Goal: Ask a question: Seek information or help from site administrators or community

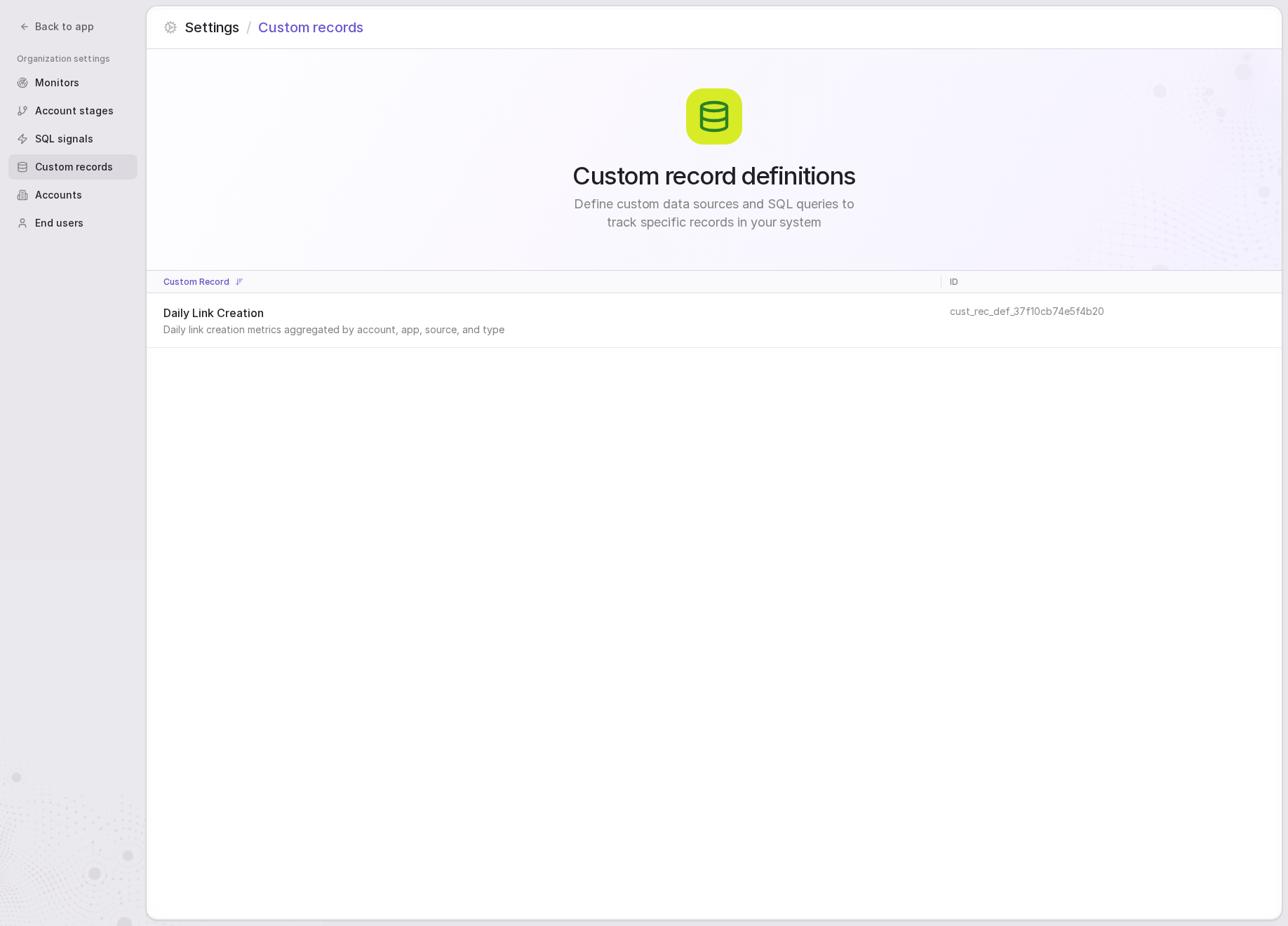
click at [59, 26] on span "Back to app" at bounding box center [64, 27] width 59 height 14
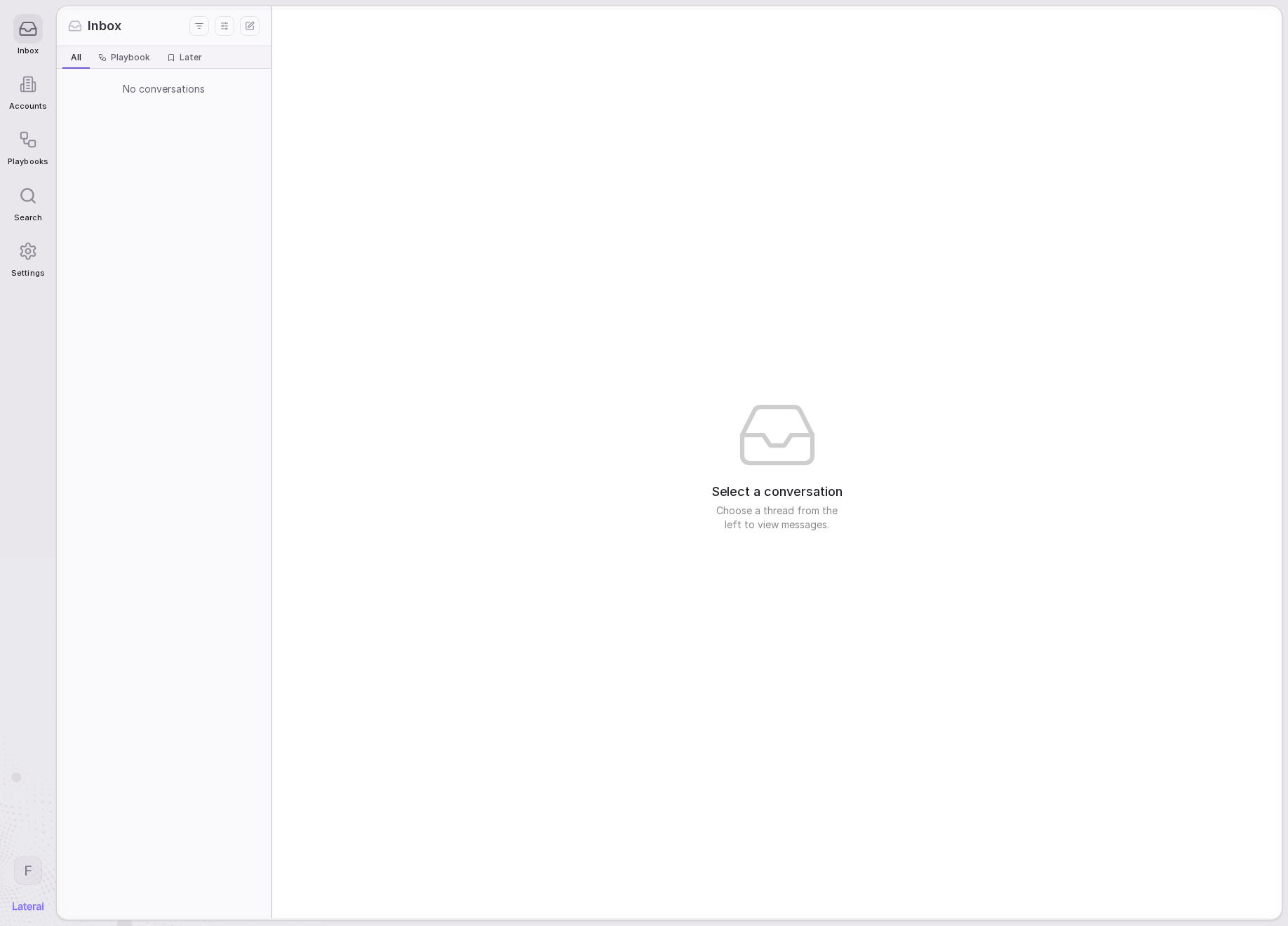
click at [31, 94] on div at bounding box center [28, 85] width 30 height 30
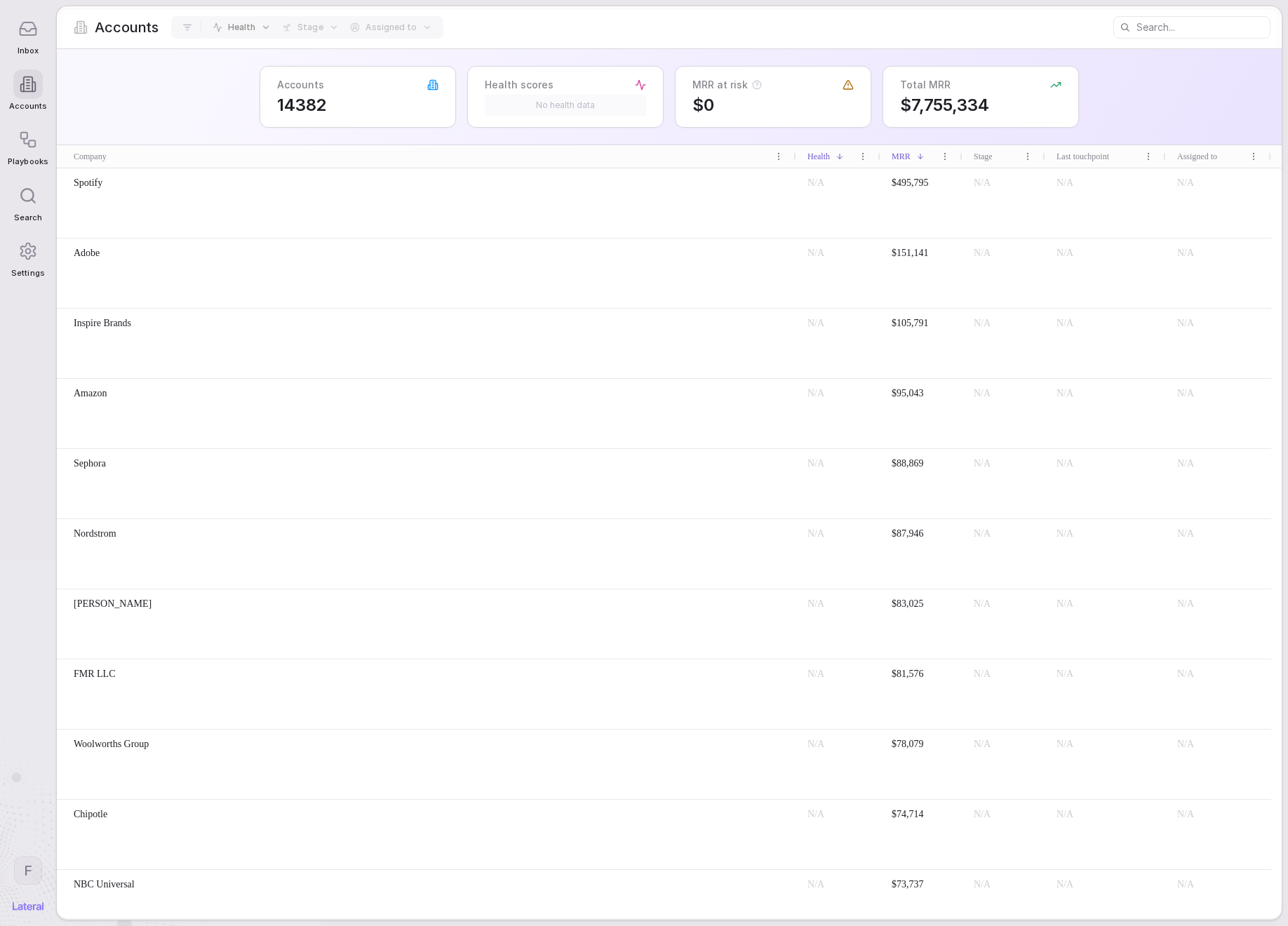
click at [541, 199] on div "Spotify" at bounding box center [427, 203] width 740 height 70
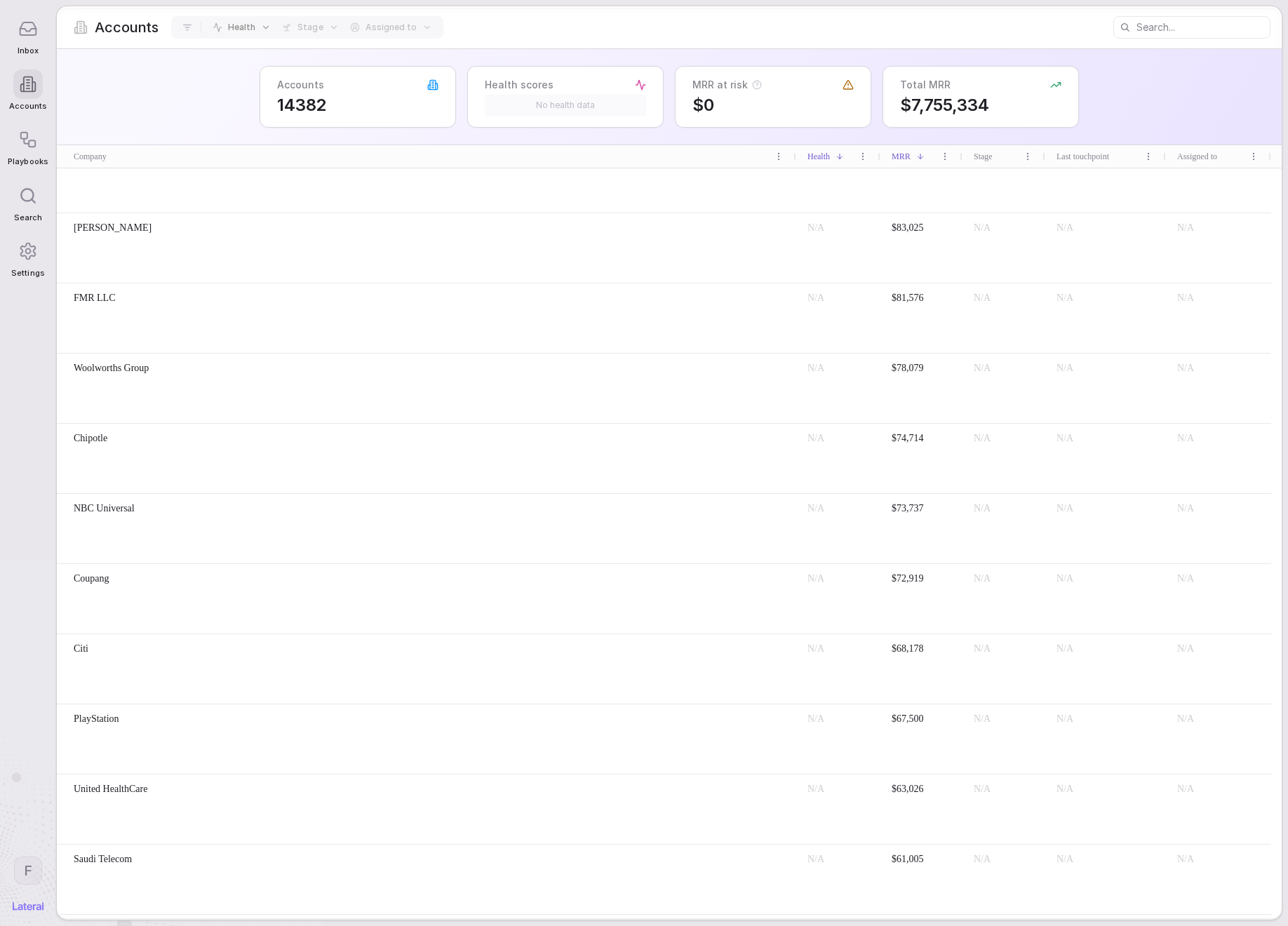
scroll to position [927, 0]
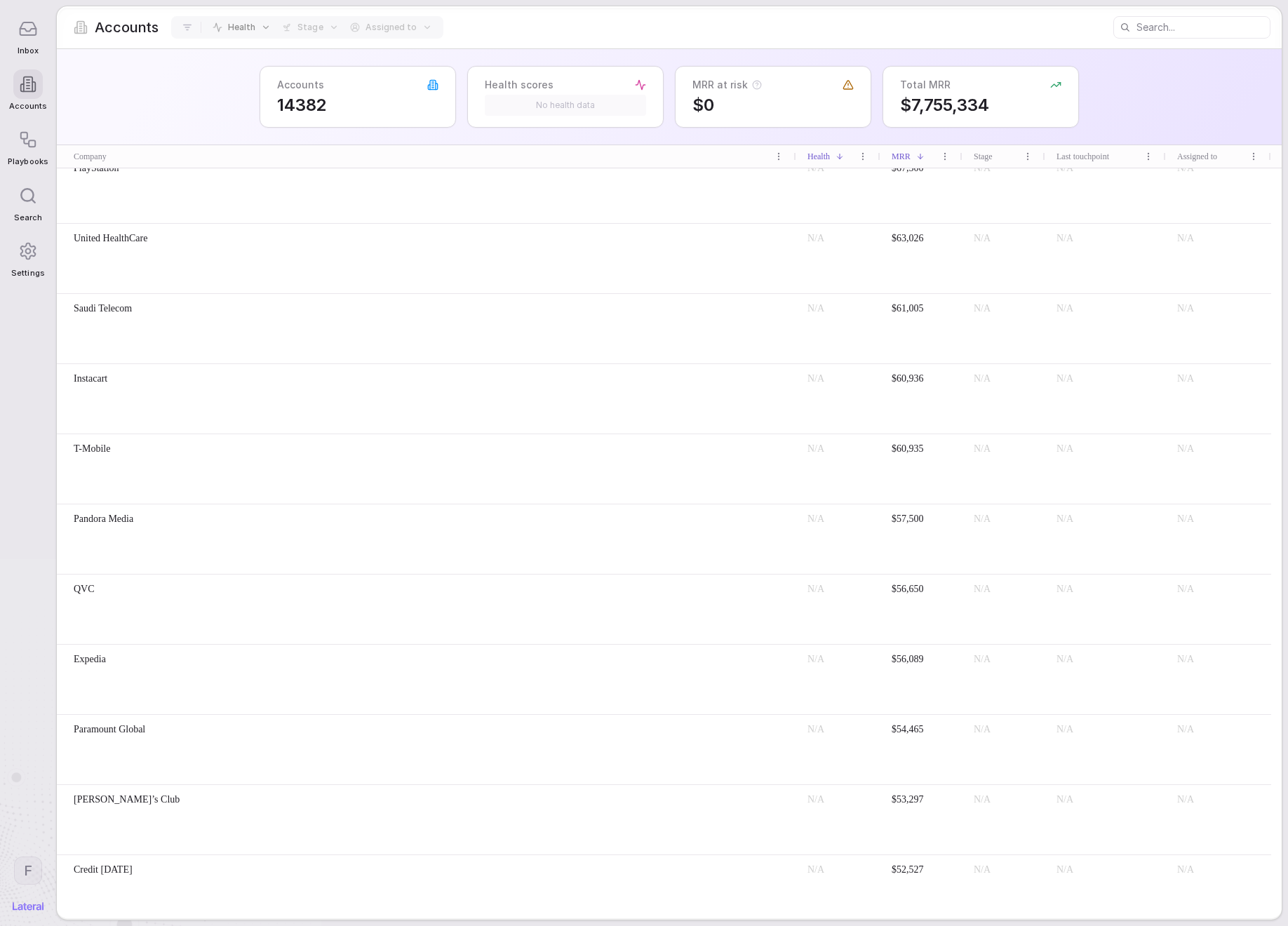
click at [531, 381] on div "Instacart" at bounding box center [426, 379] width 717 height 14
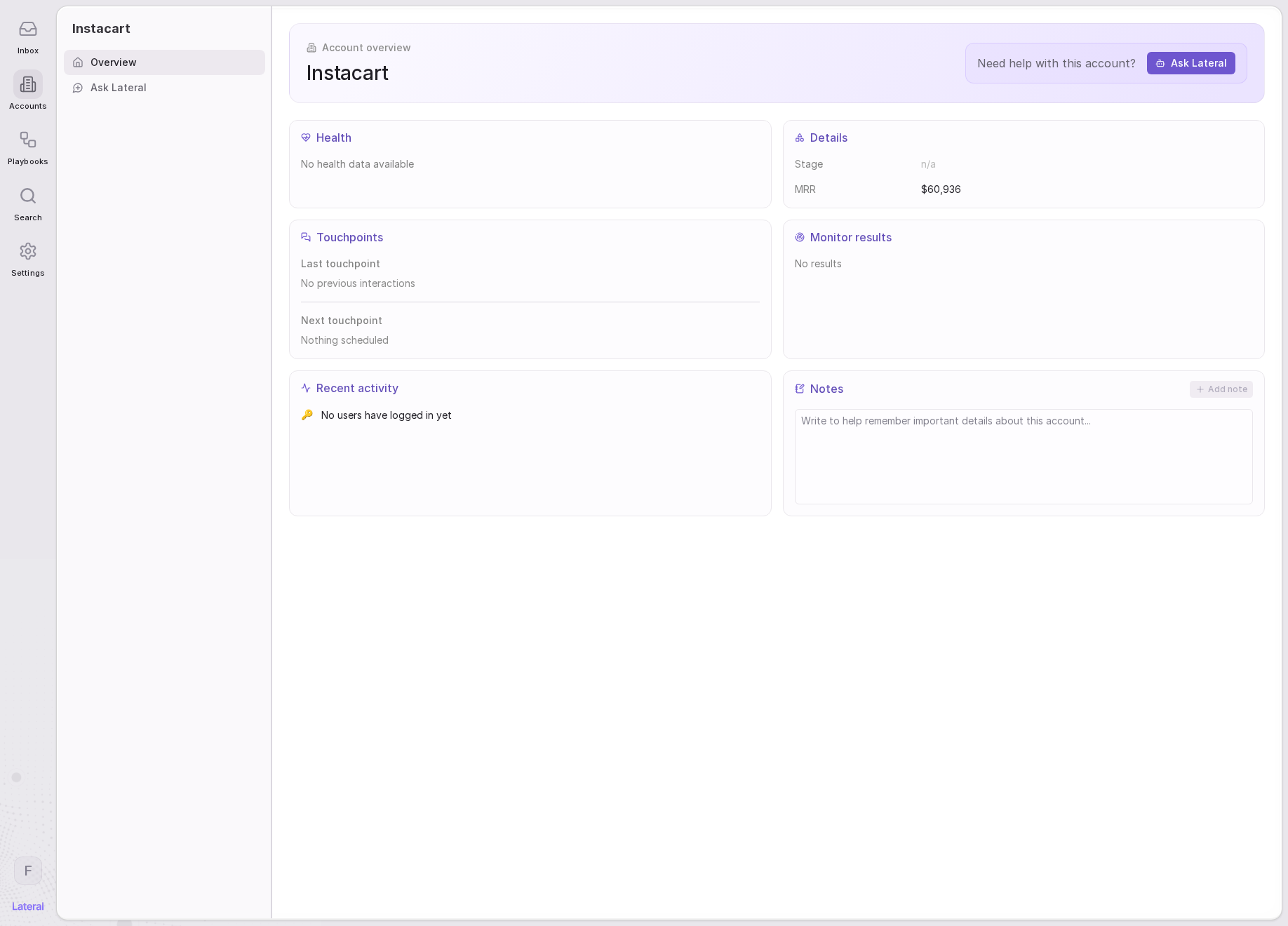
click at [942, 184] on span "$60,936" at bounding box center [941, 190] width 40 height 14
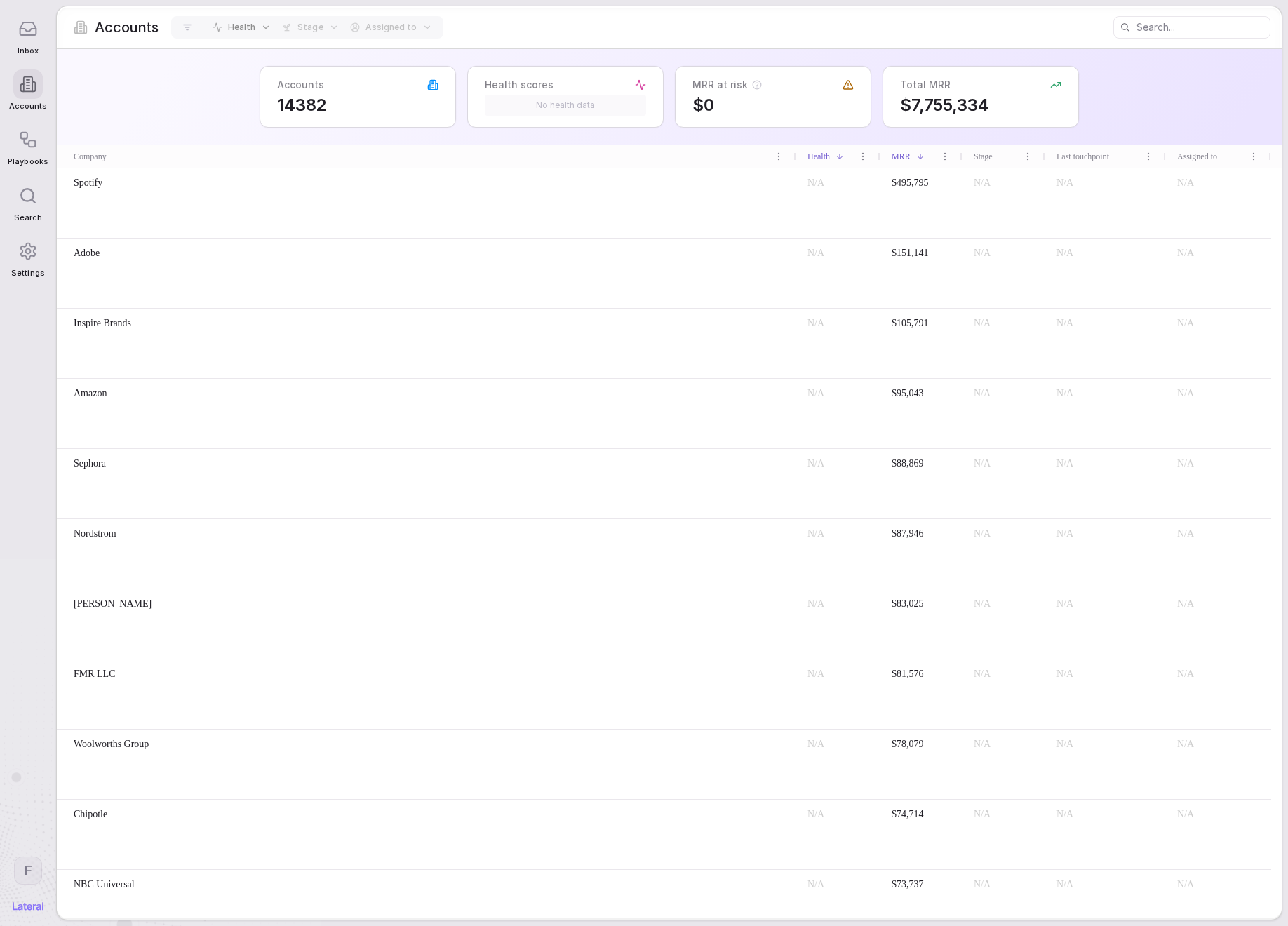
click at [599, 107] on div "No health data" at bounding box center [566, 105] width 161 height 21
click at [758, 85] on icon at bounding box center [757, 85] width 10 height 10
click at [335, 103] on span "14382" at bounding box center [358, 105] width 161 height 21
click at [1160, 25] on input at bounding box center [1202, 27] width 132 height 20
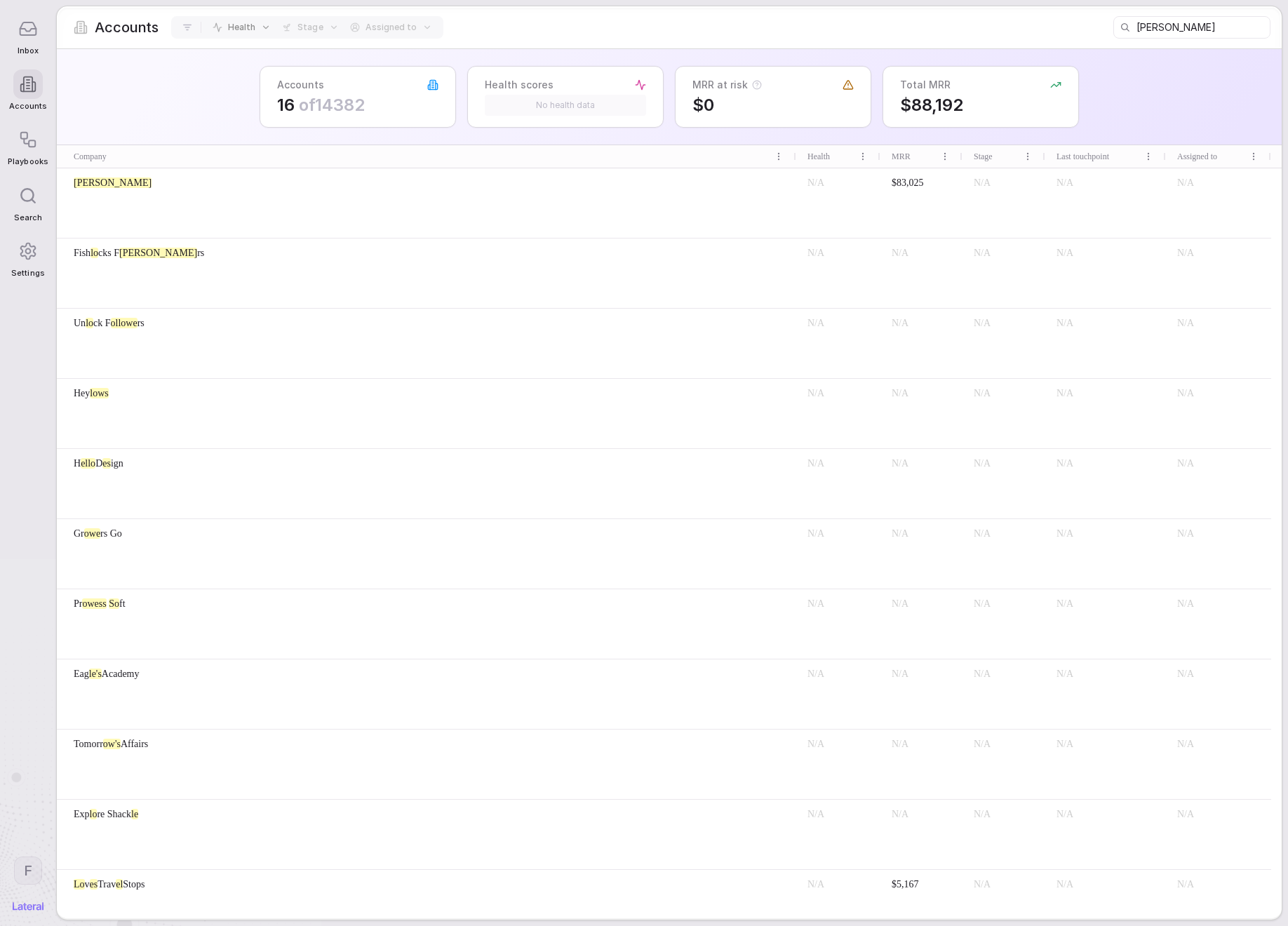
type input "[PERSON_NAME]"
click at [298, 213] on div "[PERSON_NAME]" at bounding box center [427, 203] width 740 height 70
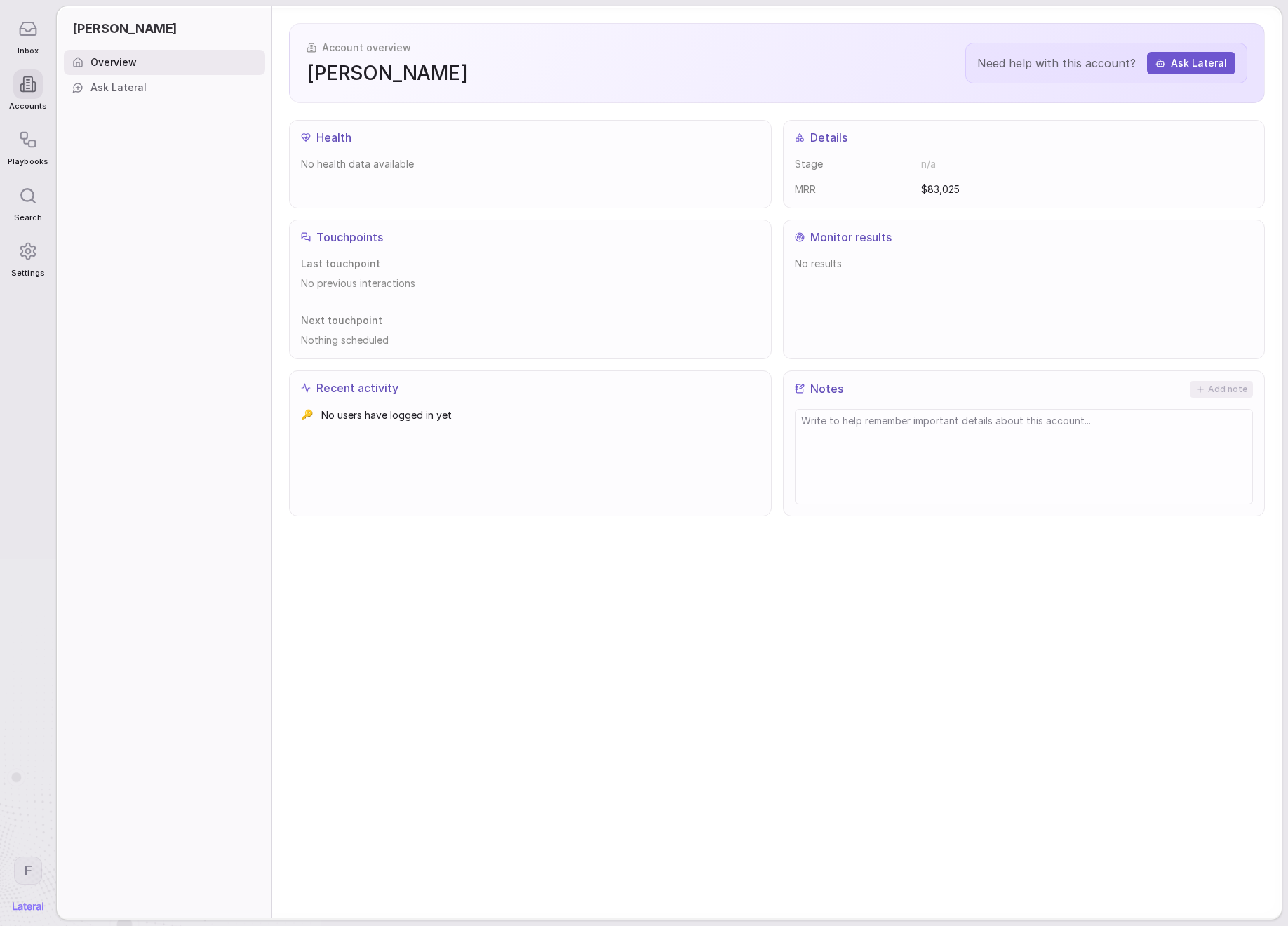
click at [126, 91] on span "Ask Lateral" at bounding box center [118, 88] width 56 height 14
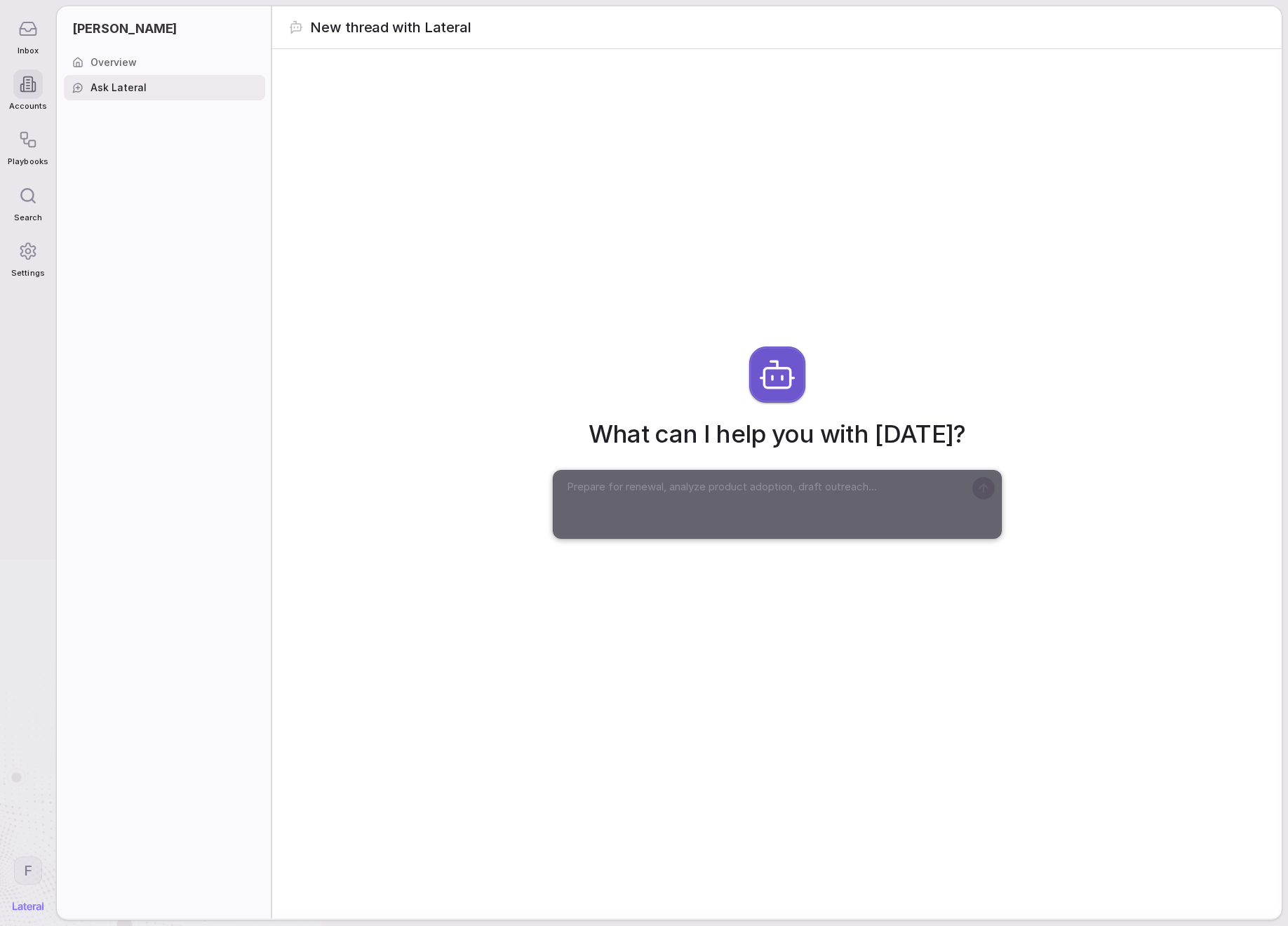
click at [758, 494] on textarea at bounding box center [762, 505] width 402 height 56
type textarea "what do I need to know about this account?"
click at [170, 150] on span "what do I need to know about this account?" at bounding box center [173, 146] width 166 height 14
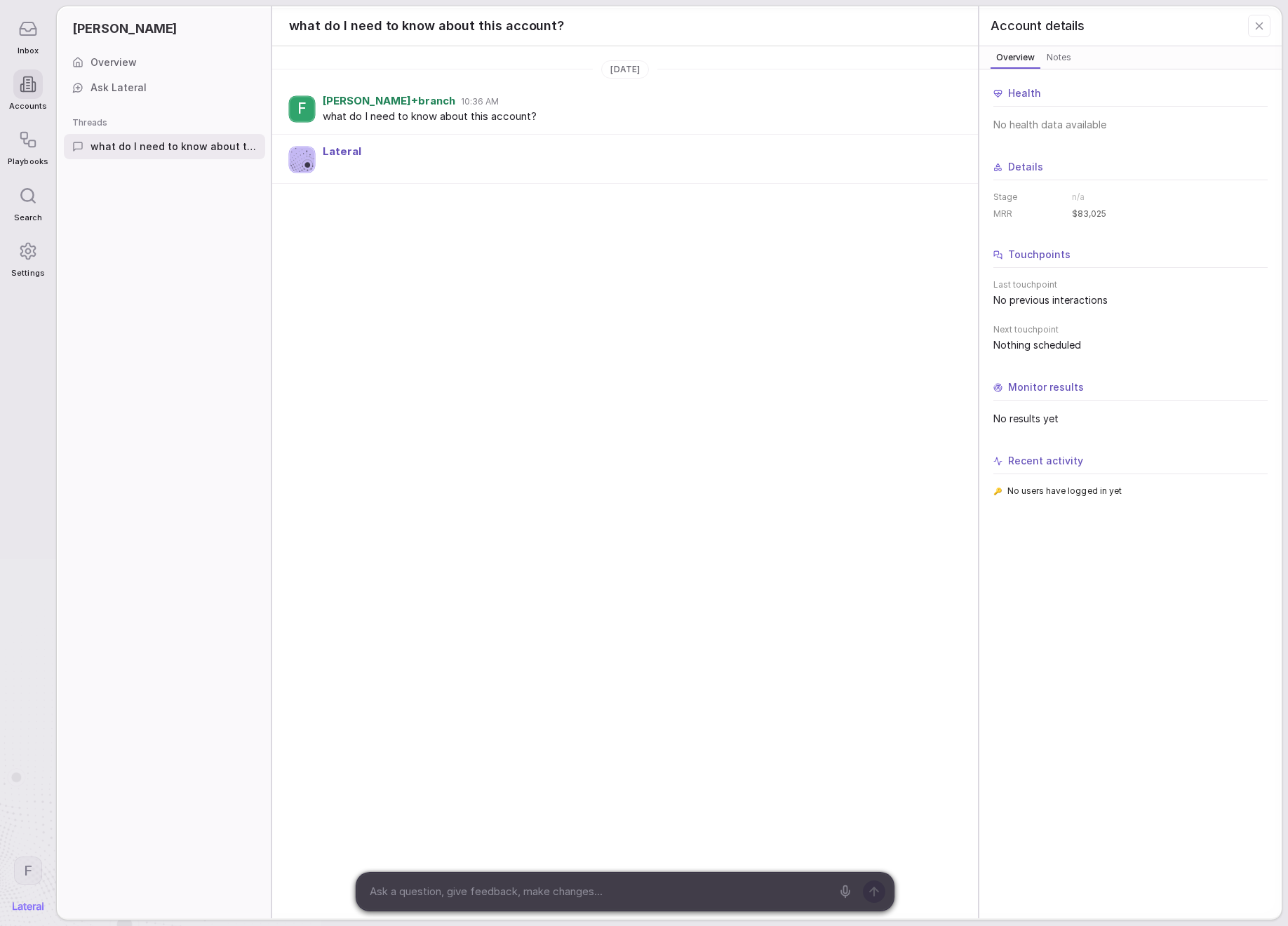
click at [1060, 57] on span "Notes" at bounding box center [1058, 57] width 30 height 14
click at [1023, 63] on span "Overview" at bounding box center [1015, 57] width 44 height 14
click at [843, 289] on div "what do I need to know about this account? [DATE] F [PERSON_NAME]+branch 10:36 …" at bounding box center [776, 463] width 1009 height 913
click at [955, 392] on div "what do I need to know about this account? [DATE] F [PERSON_NAME]+branch 10:36 …" at bounding box center [776, 463] width 1009 height 913
click at [754, 366] on div "[DATE] F [PERSON_NAME]+branch 10:36 AM what do I need to know about this accoun…" at bounding box center [624, 483] width 706 height 874
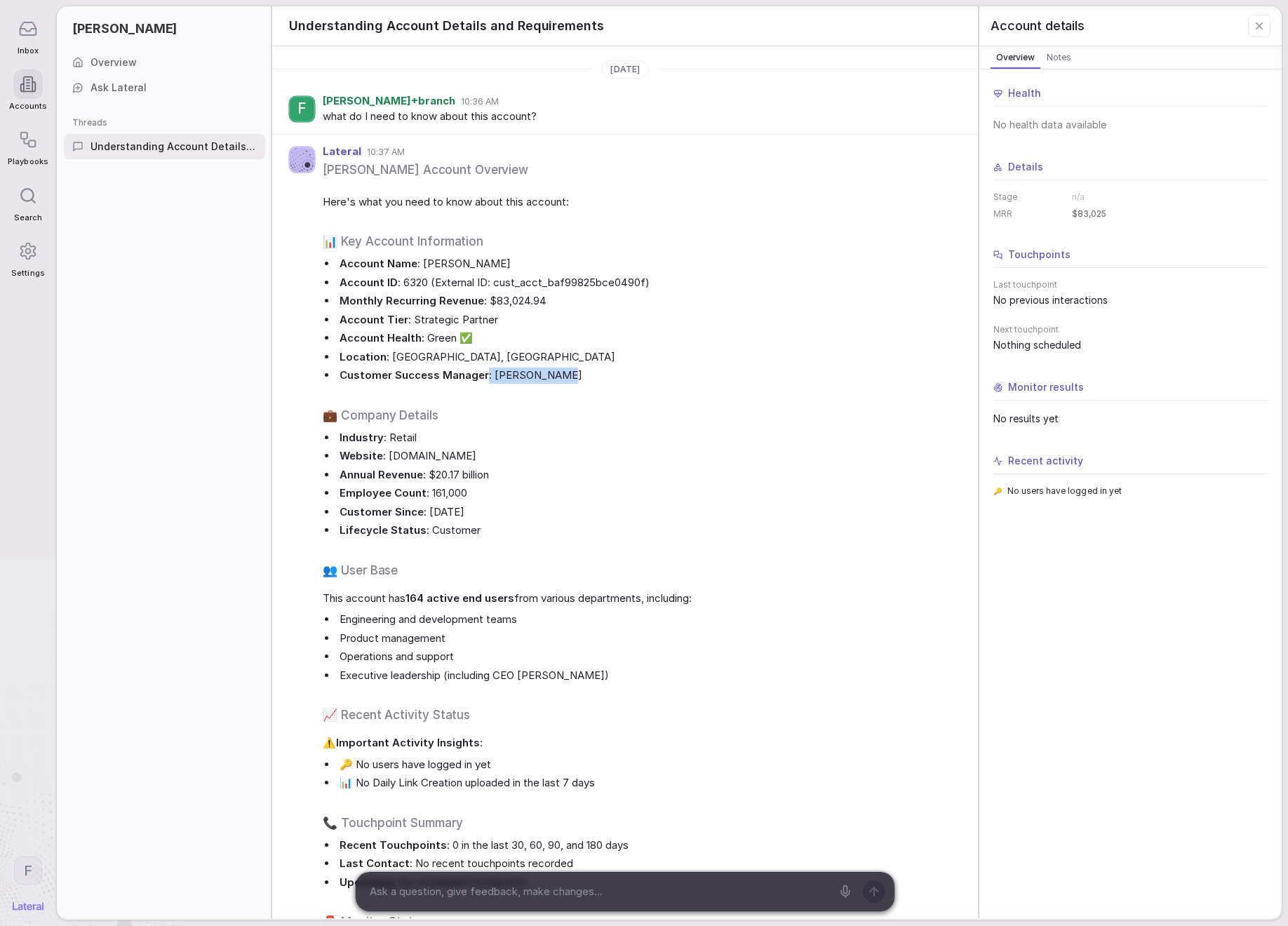
drag, startPoint x: 484, startPoint y: 378, endPoint x: 682, endPoint y: 374, distance: 198.0
click at [682, 374] on li "Customer Success Manager : [PERSON_NAME]" at bounding box center [646, 375] width 619 height 16
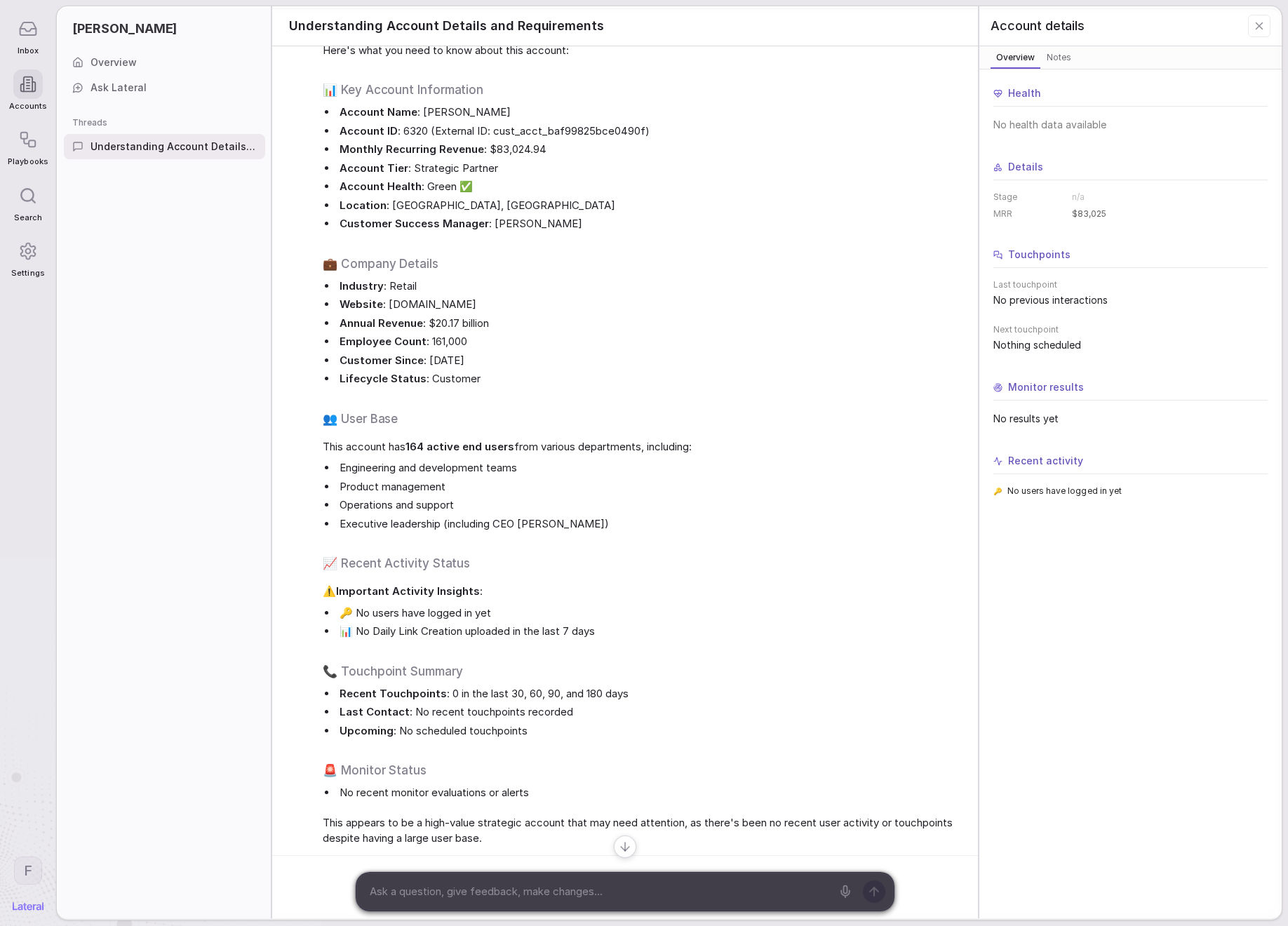
scroll to position [155, 0]
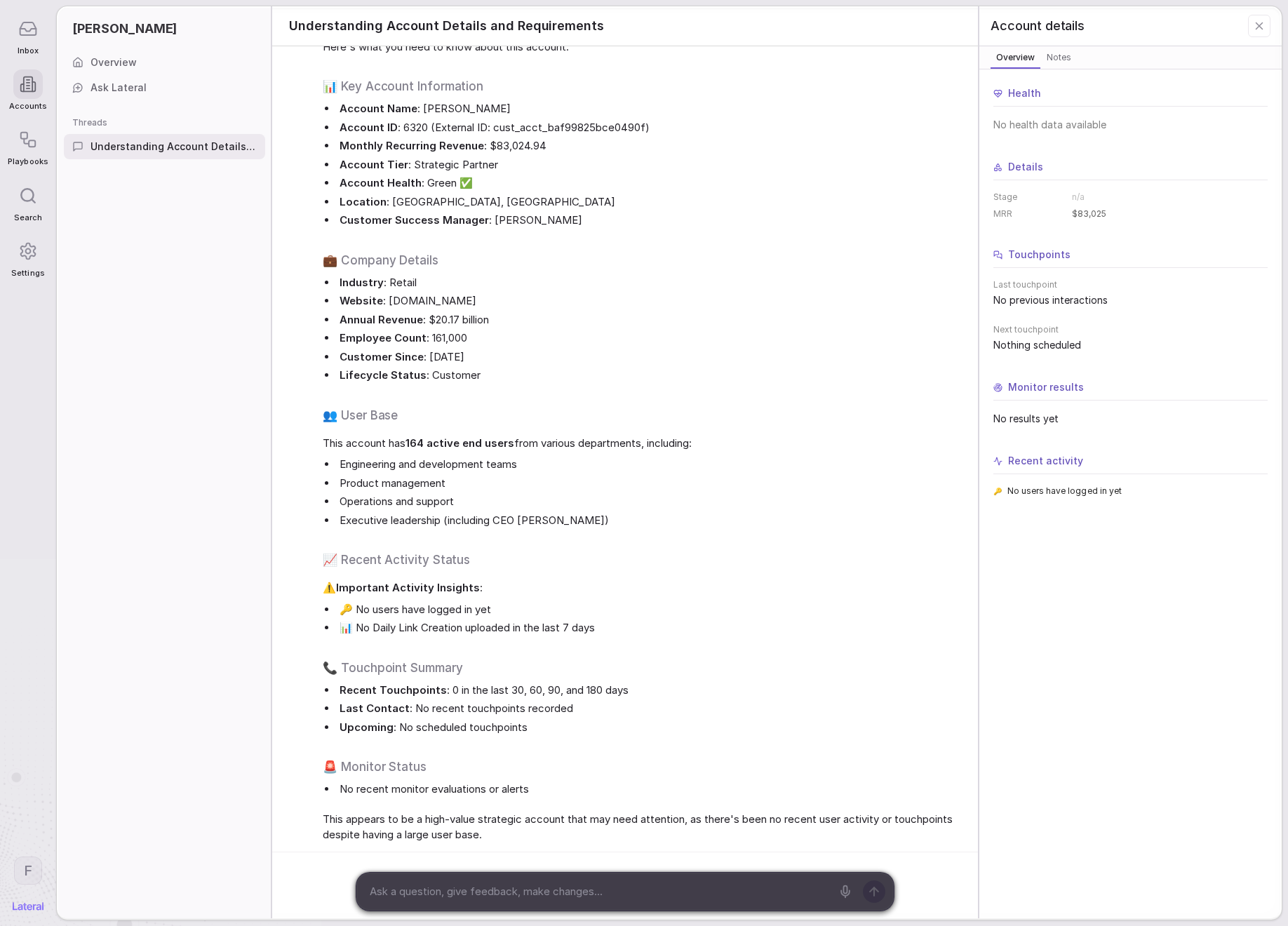
click at [1069, 303] on span "No previous interactions" at bounding box center [1131, 300] width 274 height 14
drag, startPoint x: 1018, startPoint y: 298, endPoint x: 1149, endPoint y: 352, distance: 141.7
click at [1149, 352] on div "Health No health data available Details Stage n/a MRR $83,025 Touchpoints Last …" at bounding box center [1131, 291] width 274 height 411
click at [40, 246] on div at bounding box center [28, 251] width 30 height 30
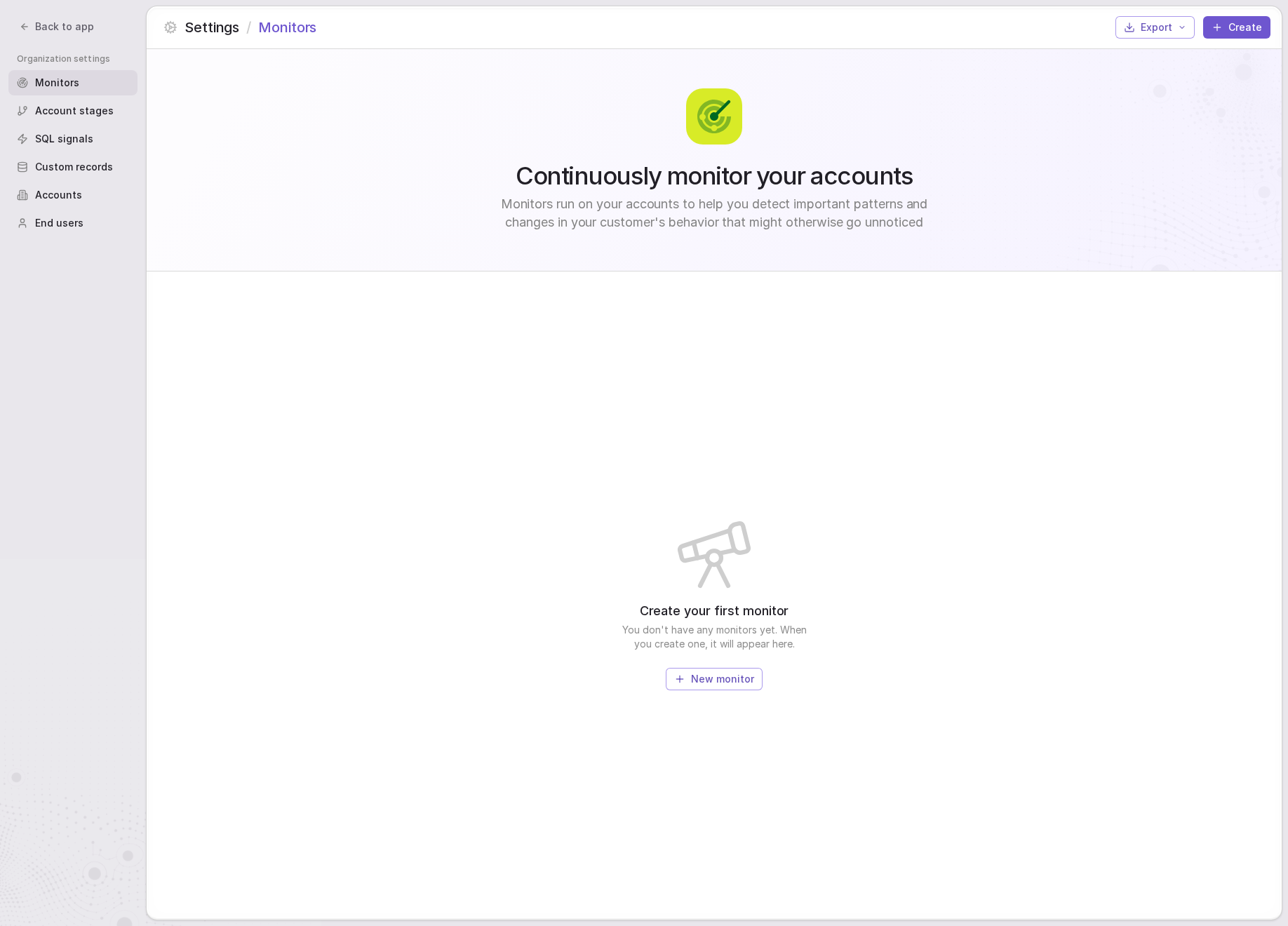
click at [71, 195] on span "Accounts" at bounding box center [59, 195] width 47 height 14
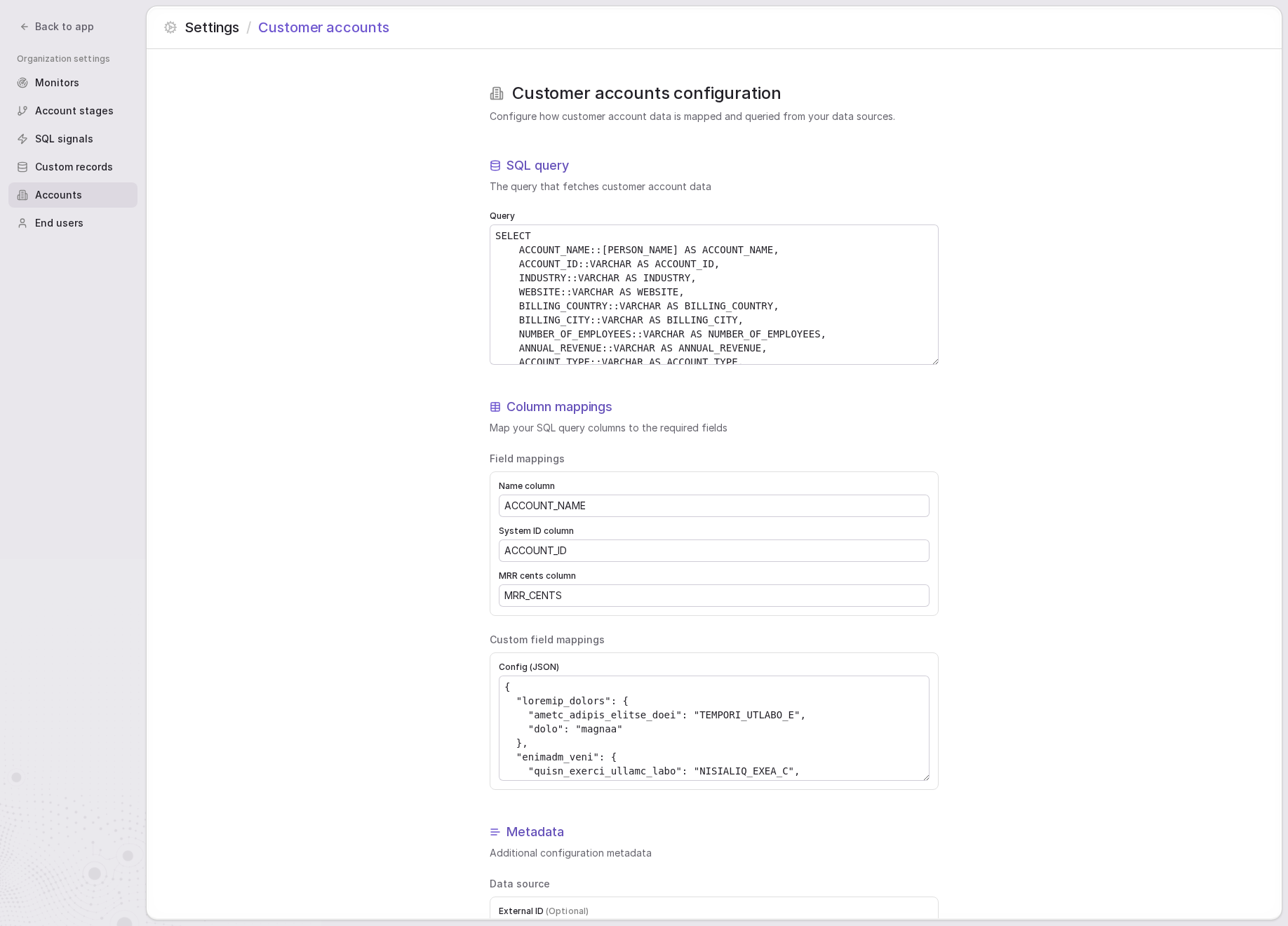
click at [68, 171] on span "Custom records" at bounding box center [74, 167] width 78 height 14
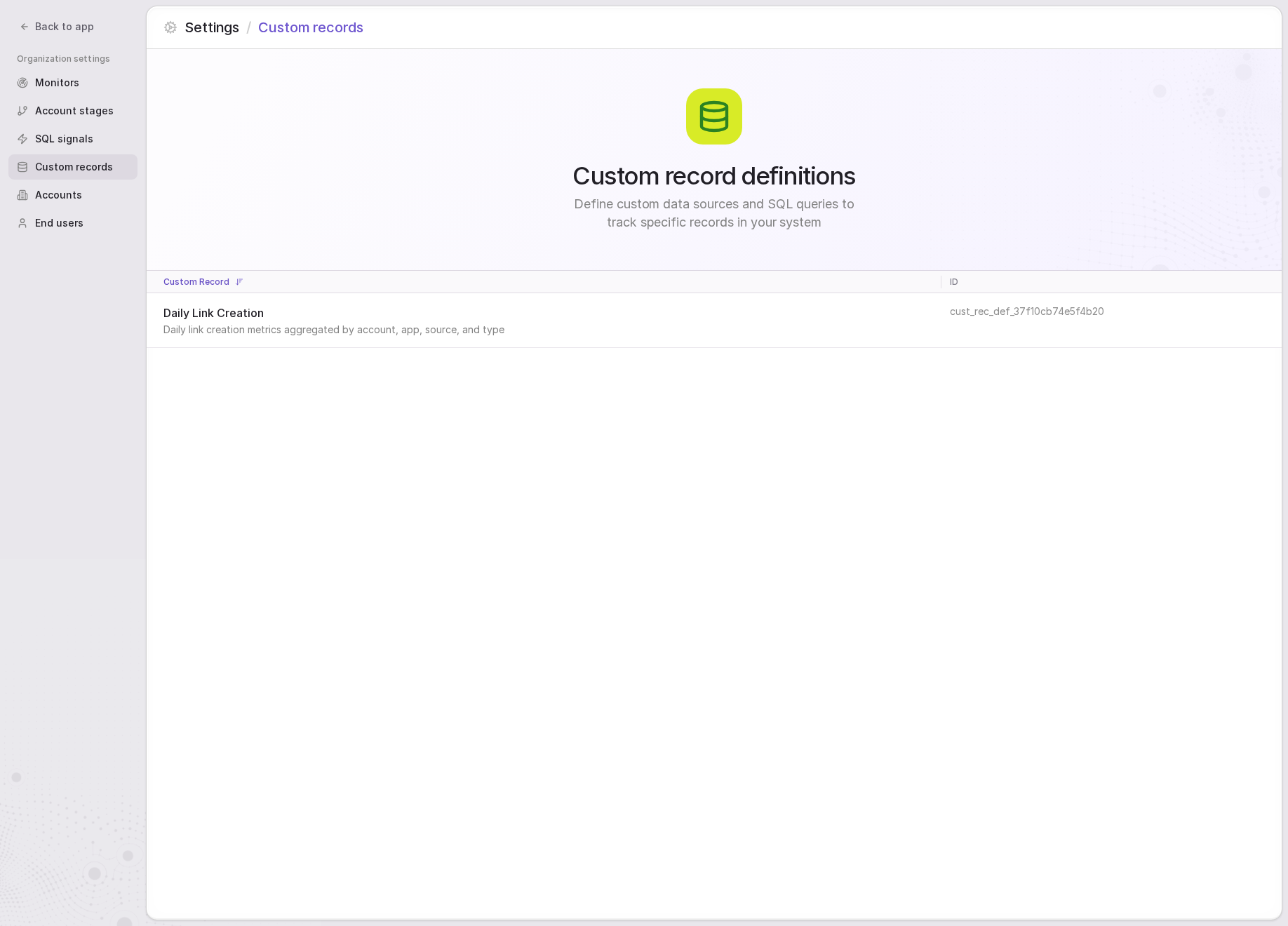
click at [70, 190] on span "Accounts" at bounding box center [59, 195] width 47 height 14
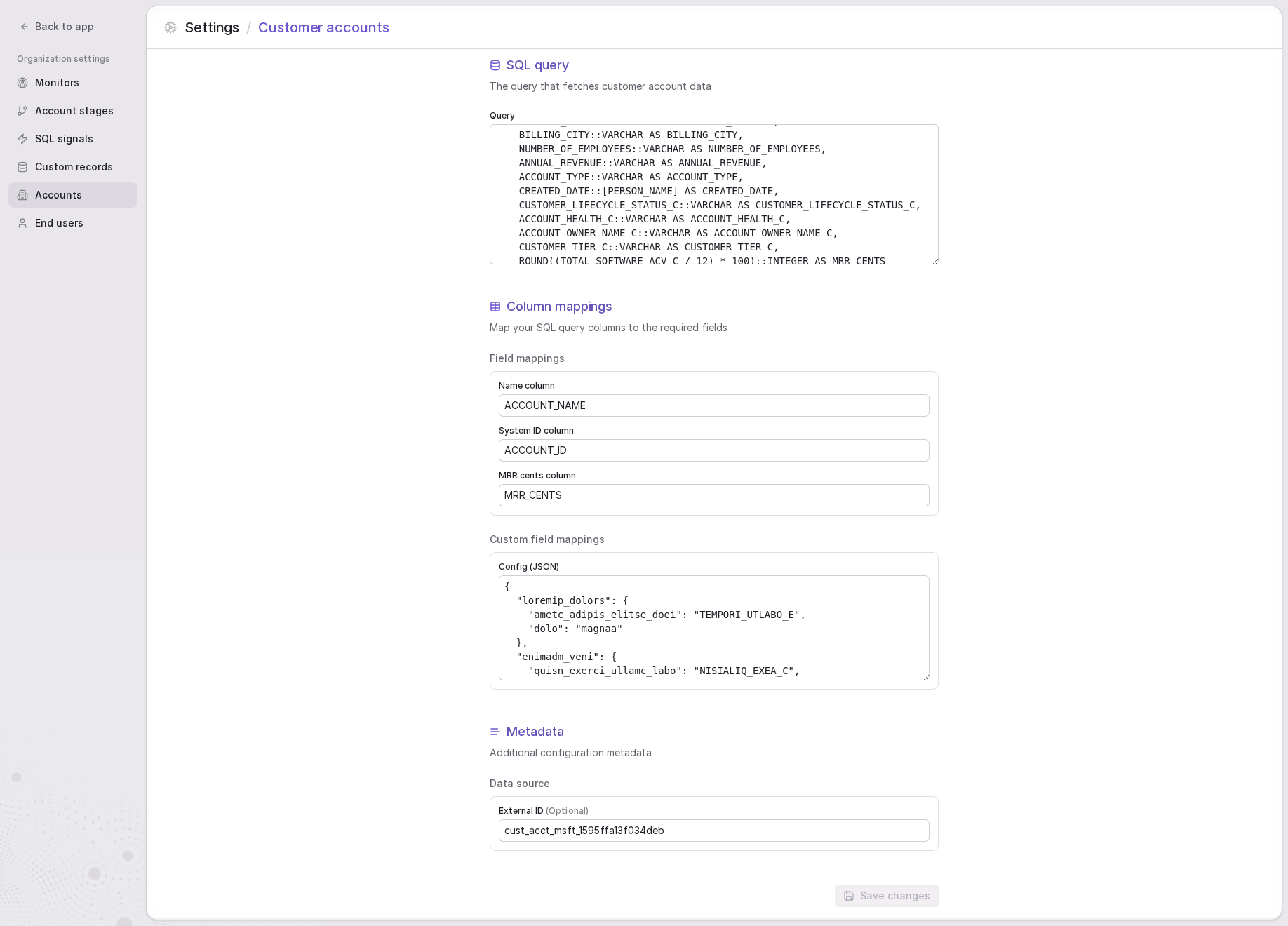
scroll to position [73, 0]
click at [56, 27] on span "Back to app" at bounding box center [64, 27] width 59 height 14
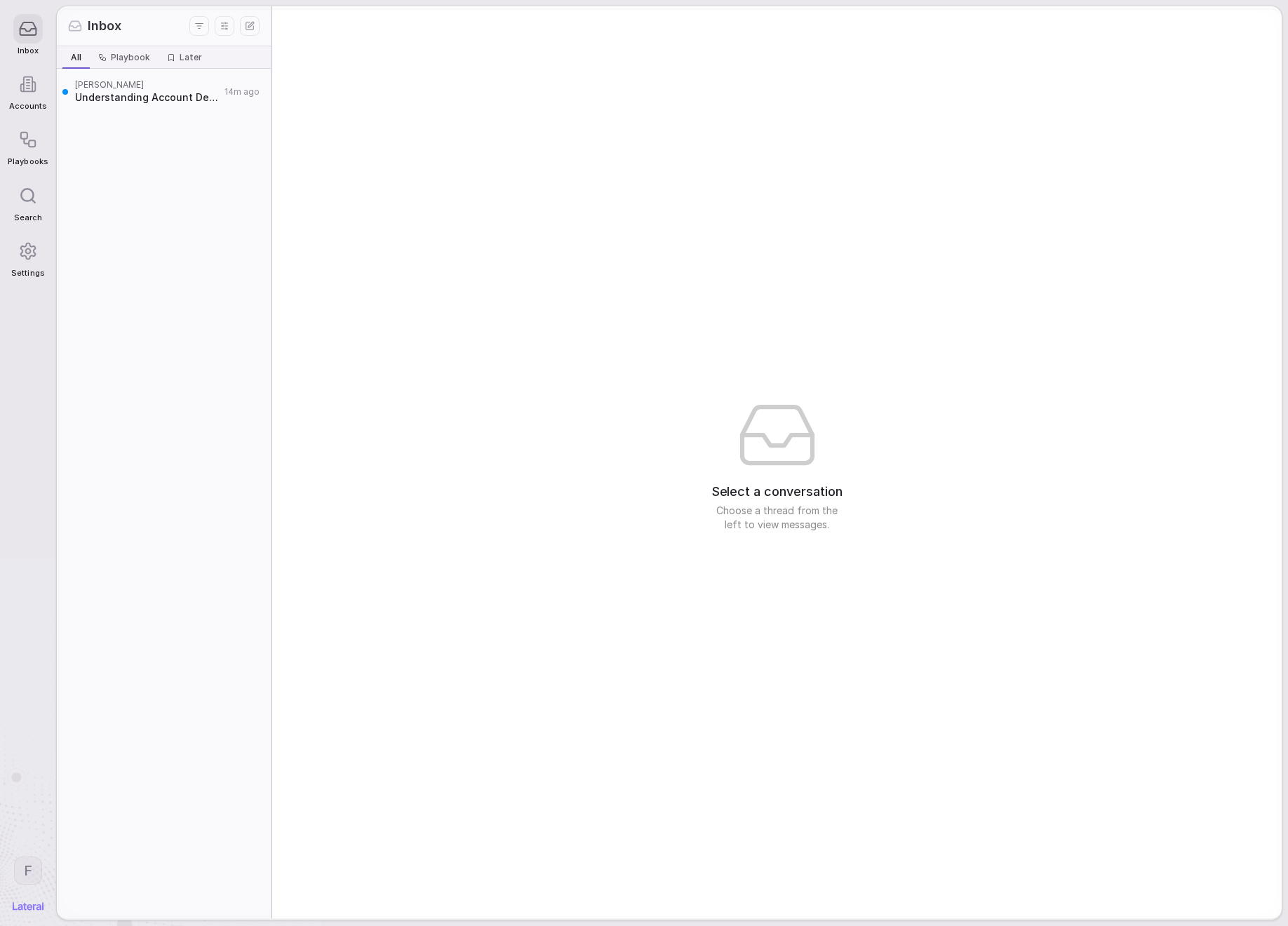
click at [37, 41] on div at bounding box center [28, 29] width 30 height 30
click at [168, 94] on span "Understanding Account Details and Requirements" at bounding box center [147, 97] width 145 height 14
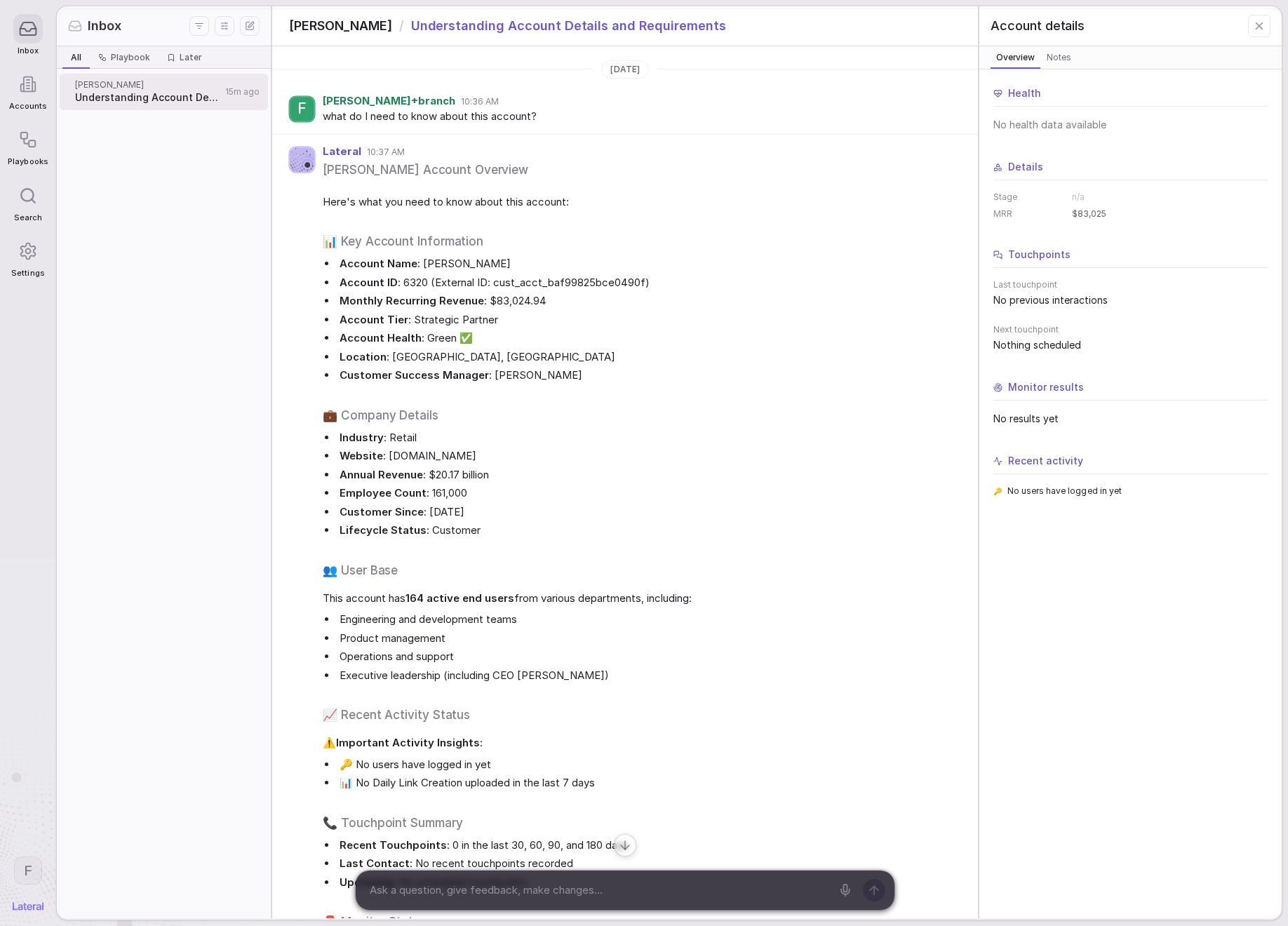
click at [22, 269] on span "Settings" at bounding box center [27, 273] width 33 height 9
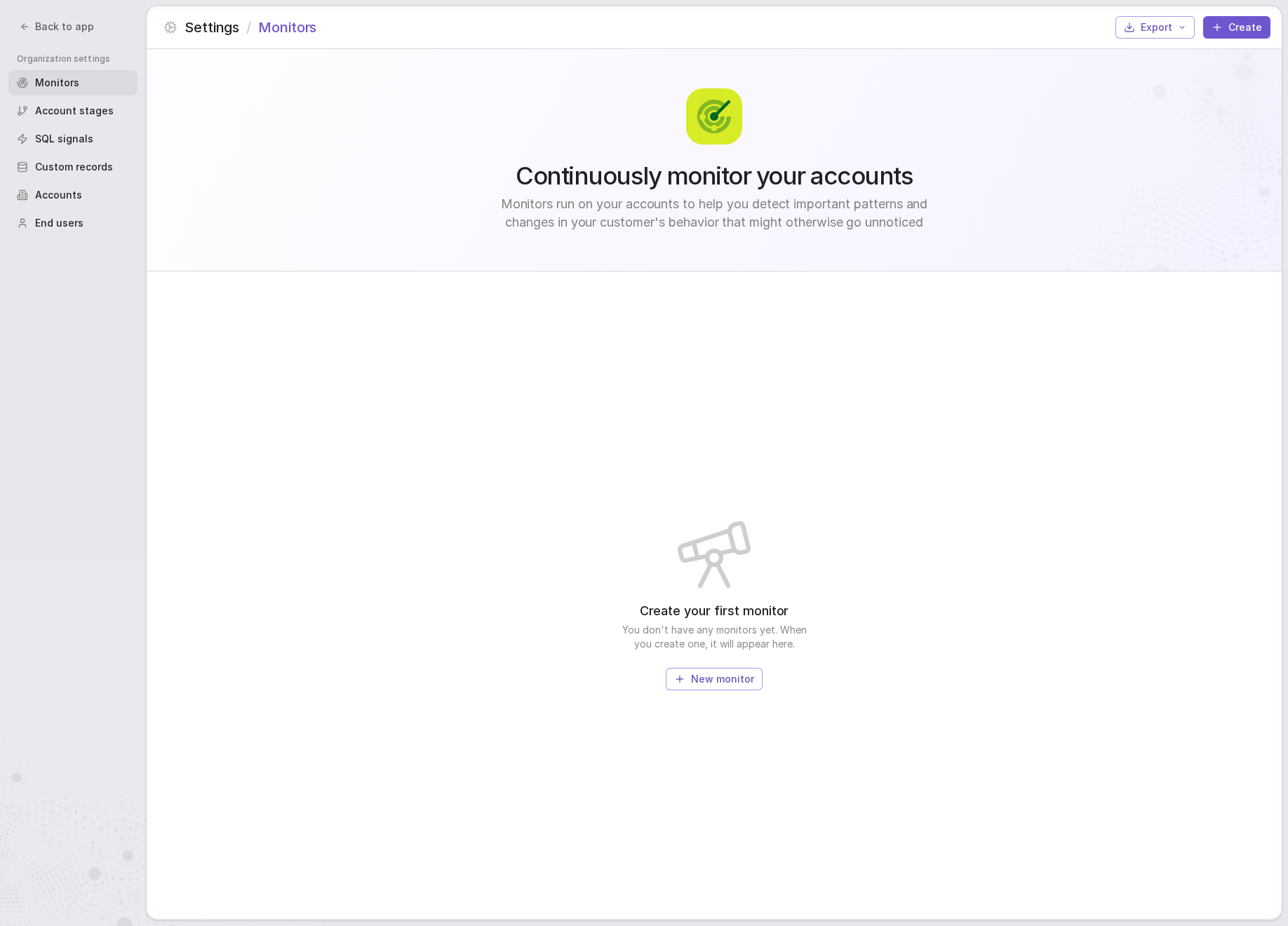
click at [47, 28] on span "Back to app" at bounding box center [64, 27] width 59 height 14
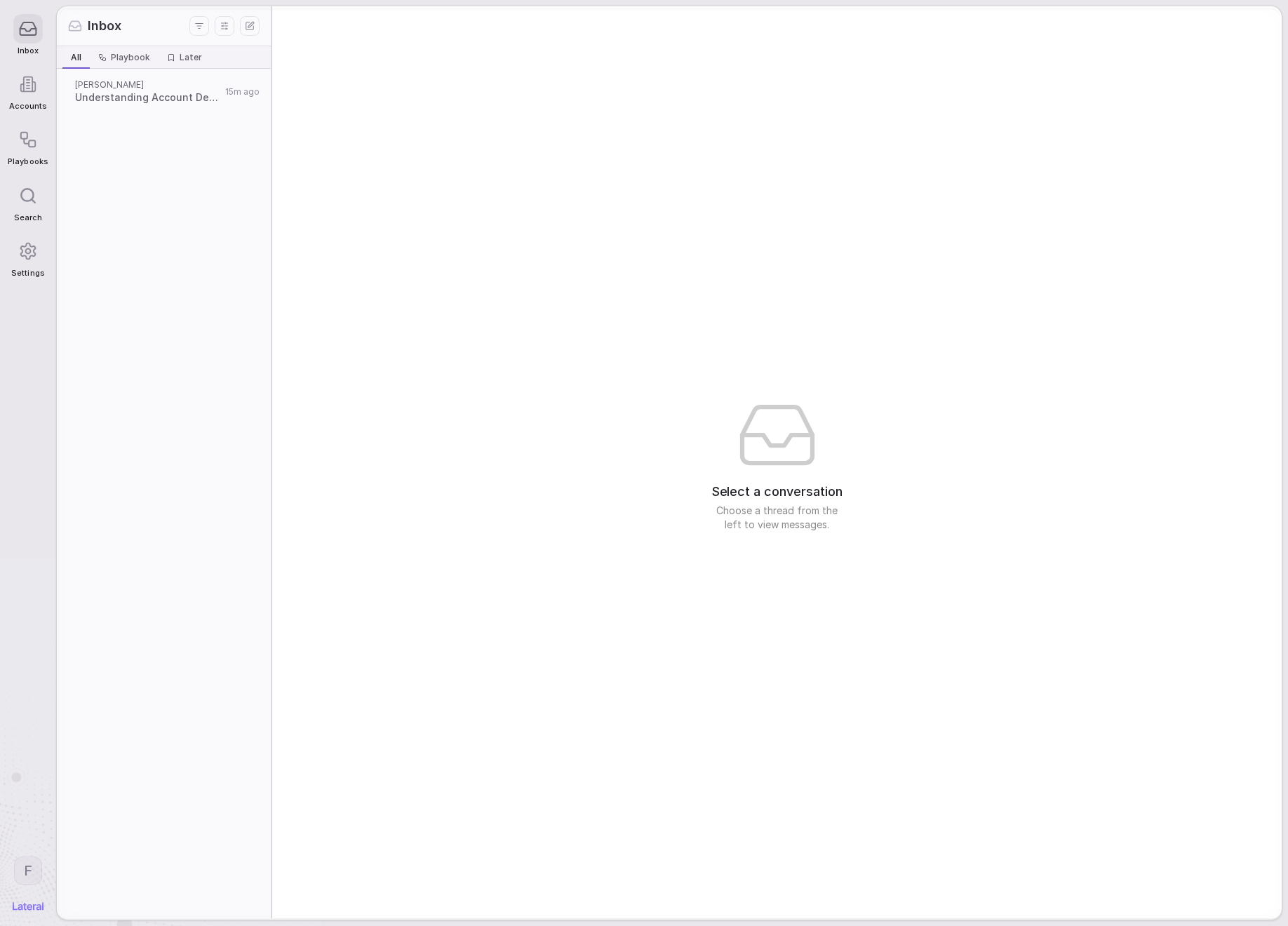
click at [36, 214] on span "Search" at bounding box center [28, 218] width 28 height 9
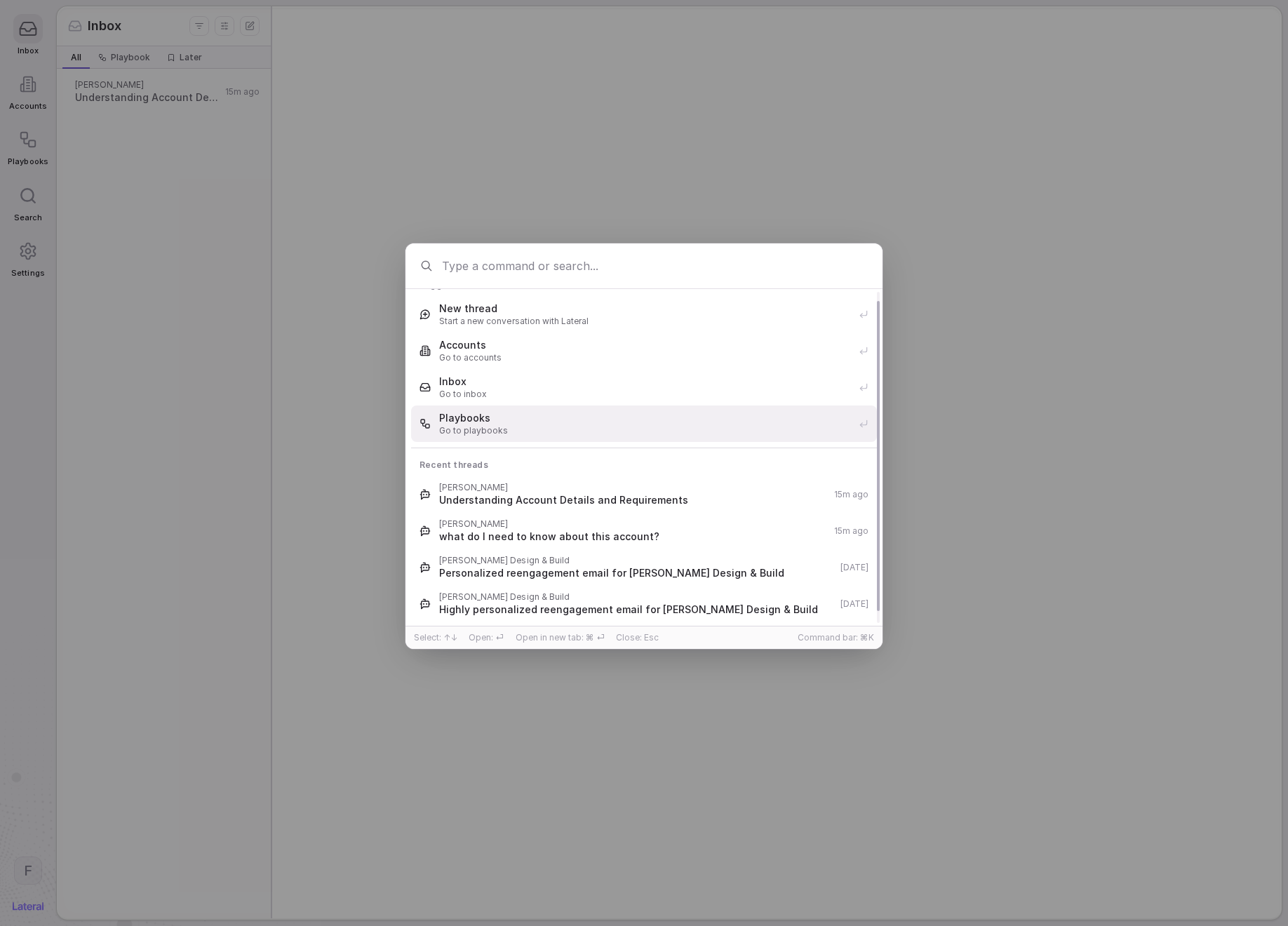
scroll to position [24, 0]
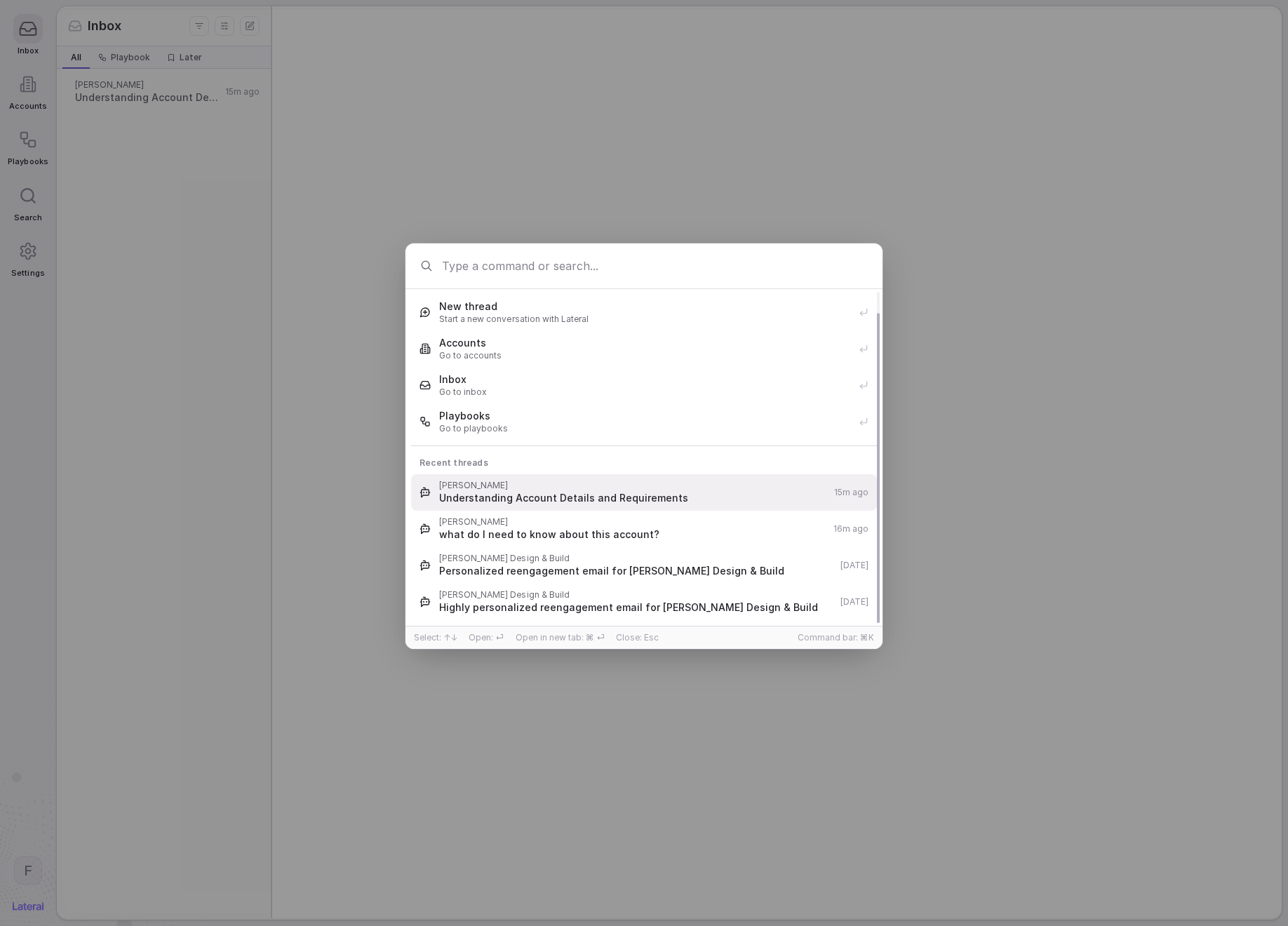
click at [638, 492] on span "Understanding Account Details and Requirements" at bounding box center [631, 498] width 386 height 14
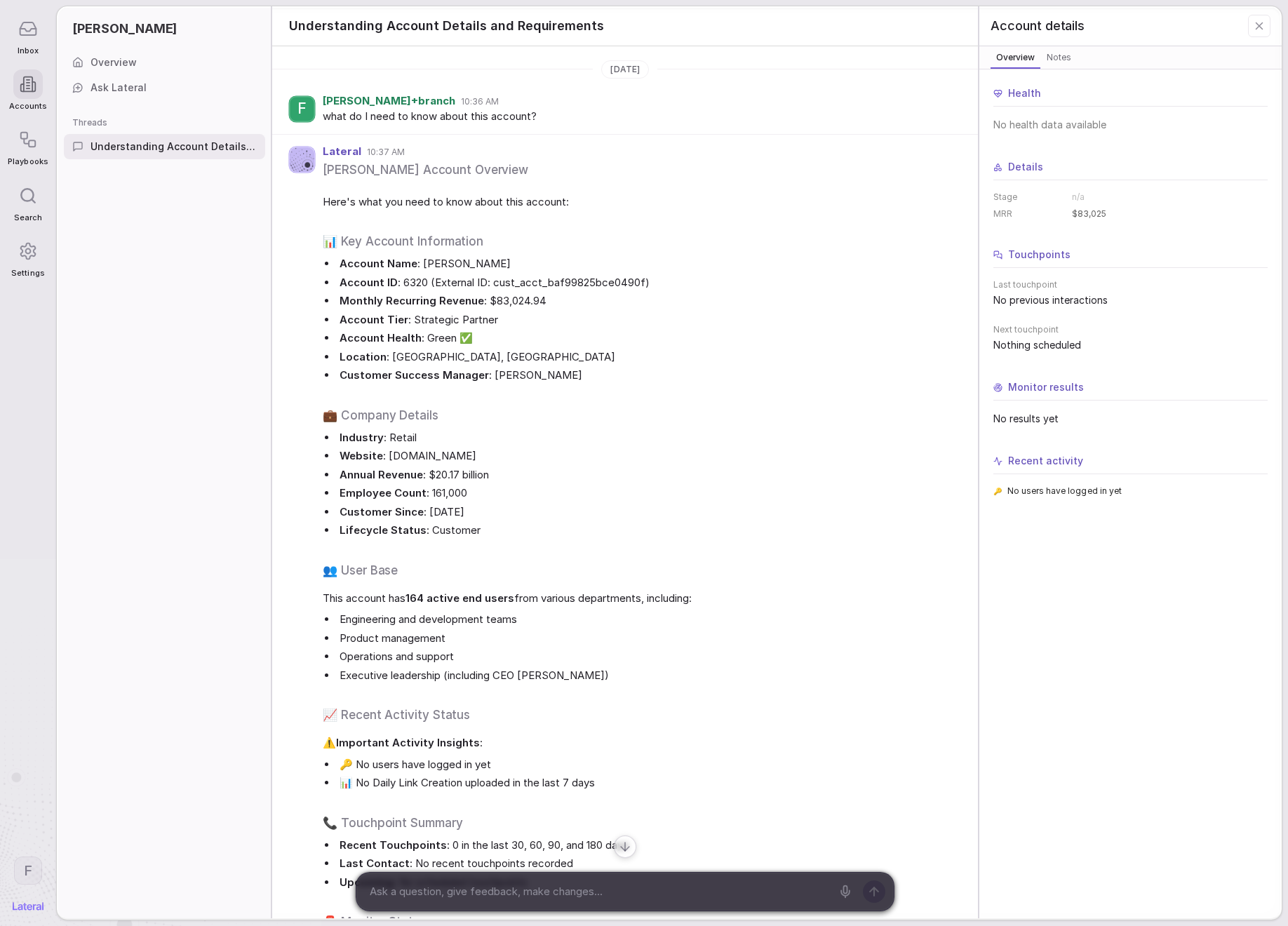
click at [34, 76] on icon at bounding box center [28, 85] width 17 height 17
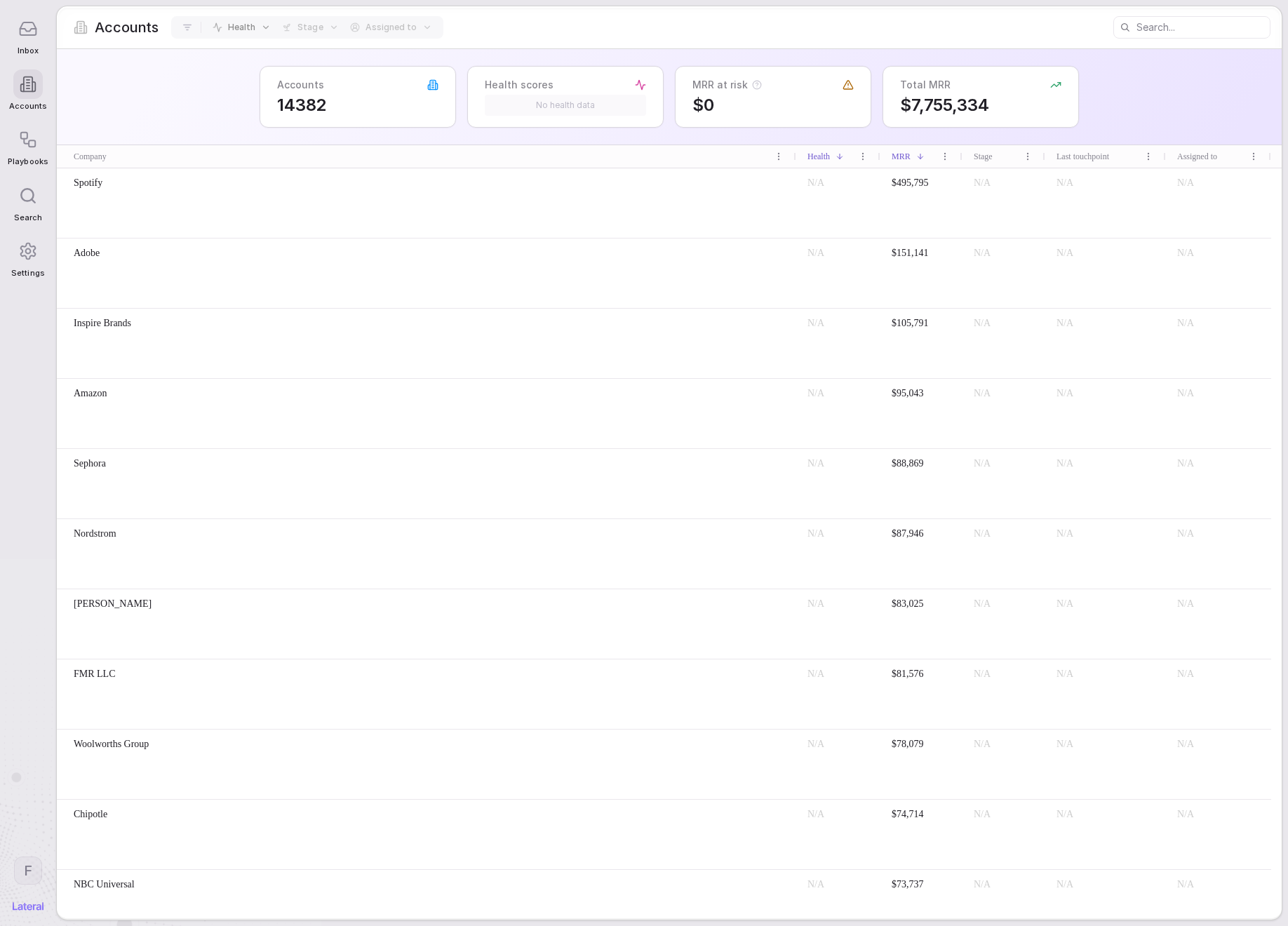
click at [1170, 22] on input at bounding box center [1202, 27] width 132 height 20
click at [42, 256] on div at bounding box center [28, 251] width 30 height 30
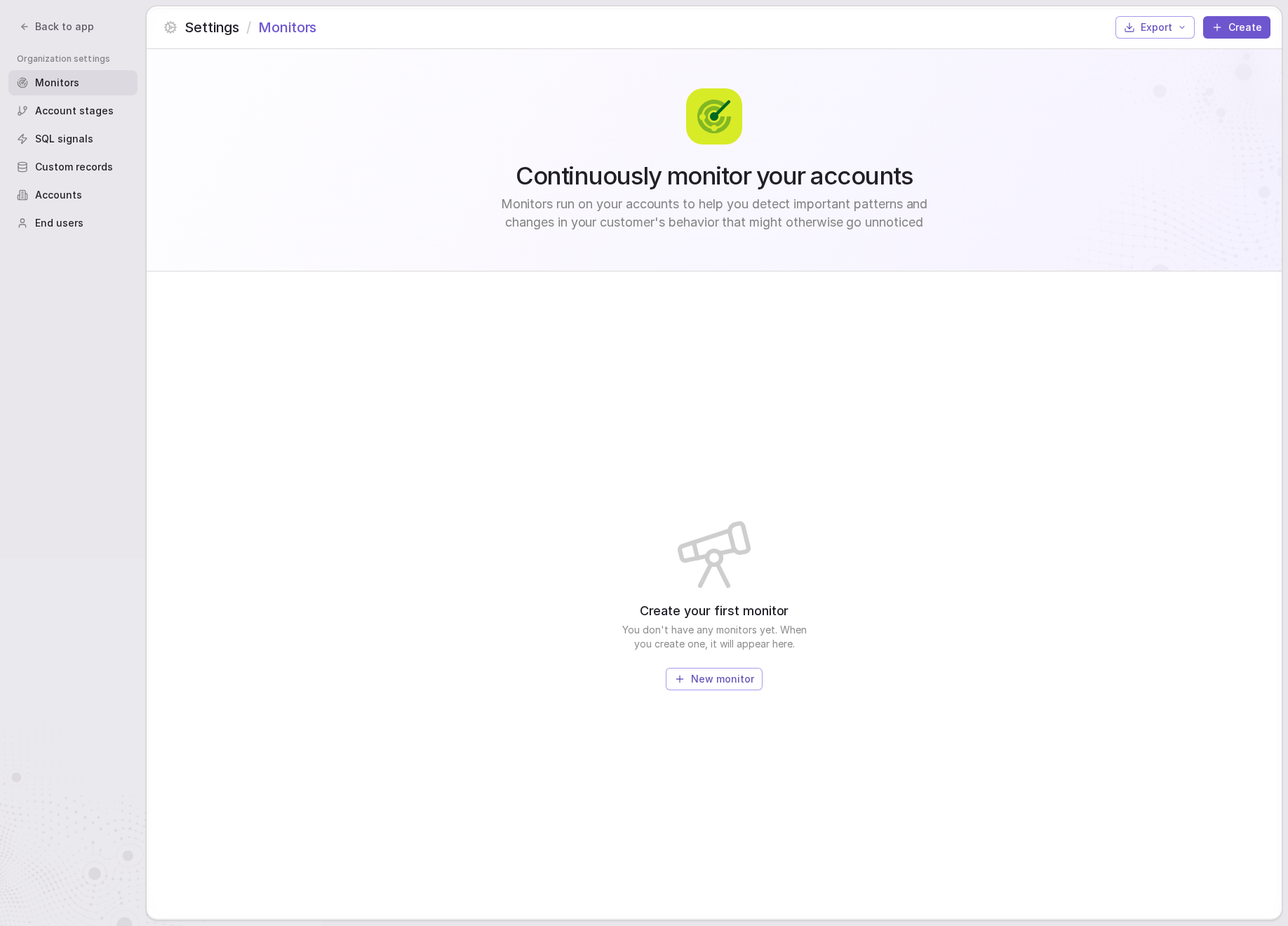
click at [78, 118] on div "Account stages" at bounding box center [73, 110] width 129 height 25
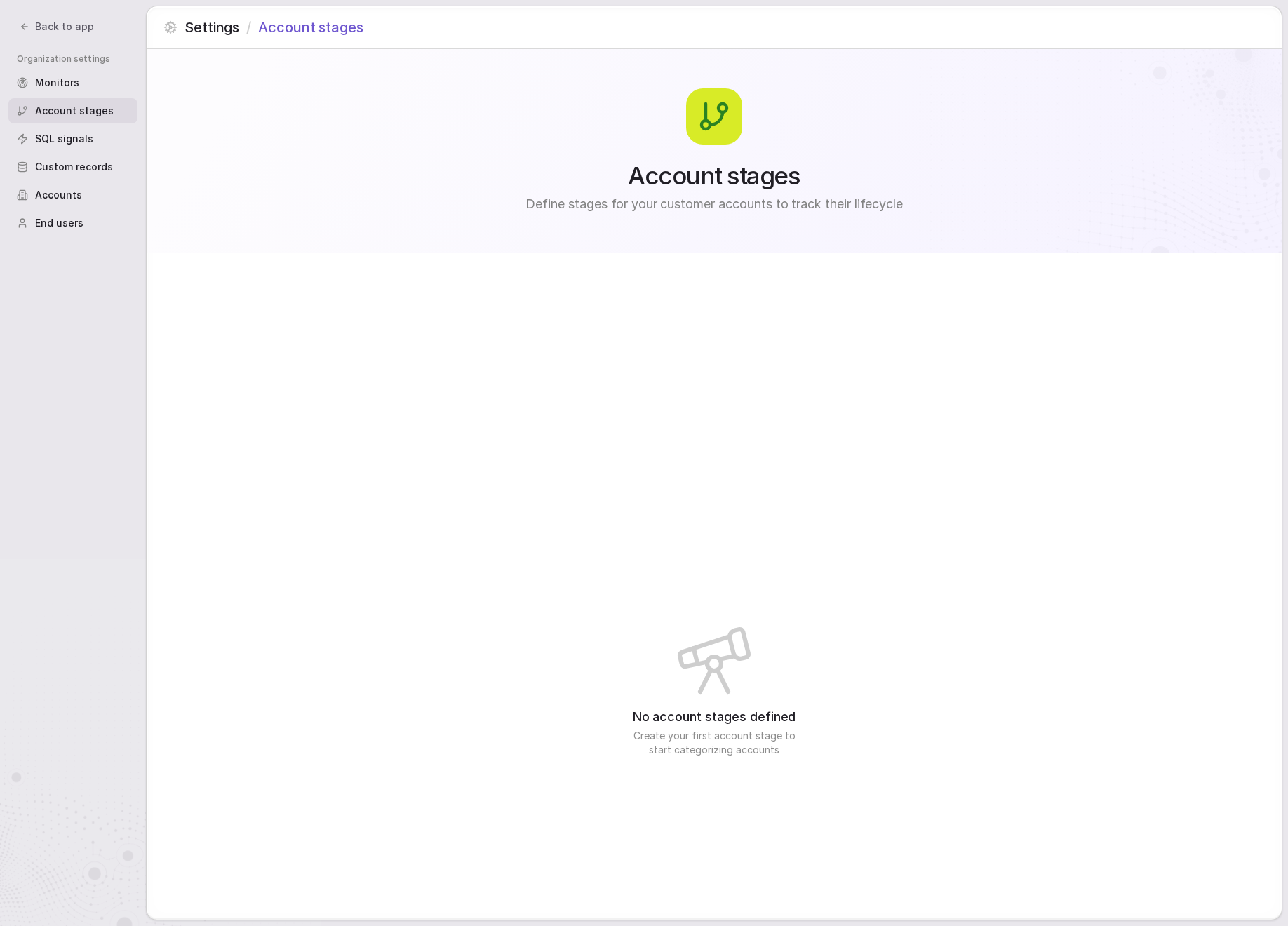
click at [77, 132] on span "SQL signals" at bounding box center [64, 139] width 58 height 14
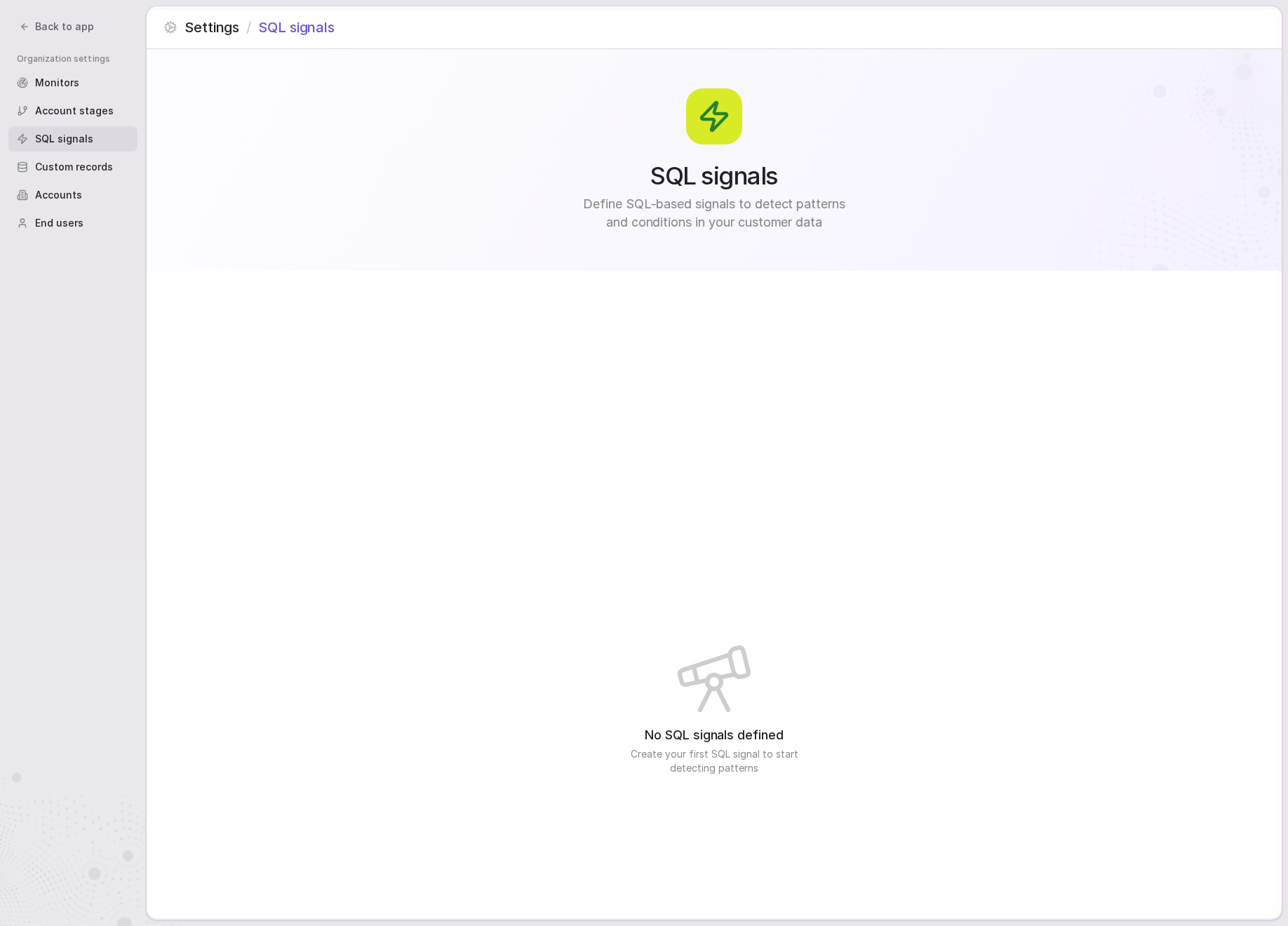
click at [110, 163] on span "Custom records" at bounding box center [74, 167] width 78 height 14
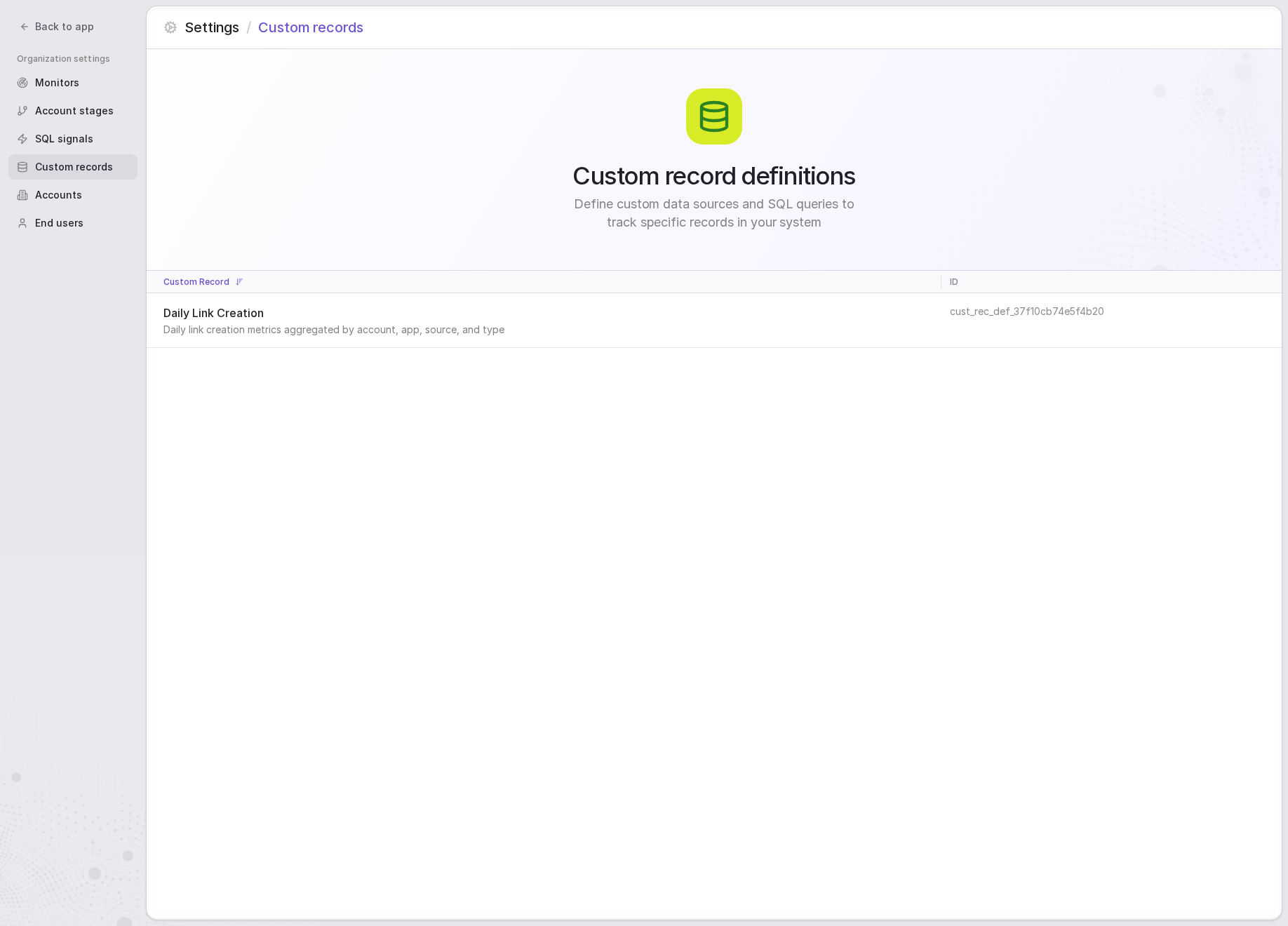
click at [479, 341] on td "Daily Link Creation Daily link creation metrics aggregated by account, app, sou…" at bounding box center [544, 320] width 794 height 55
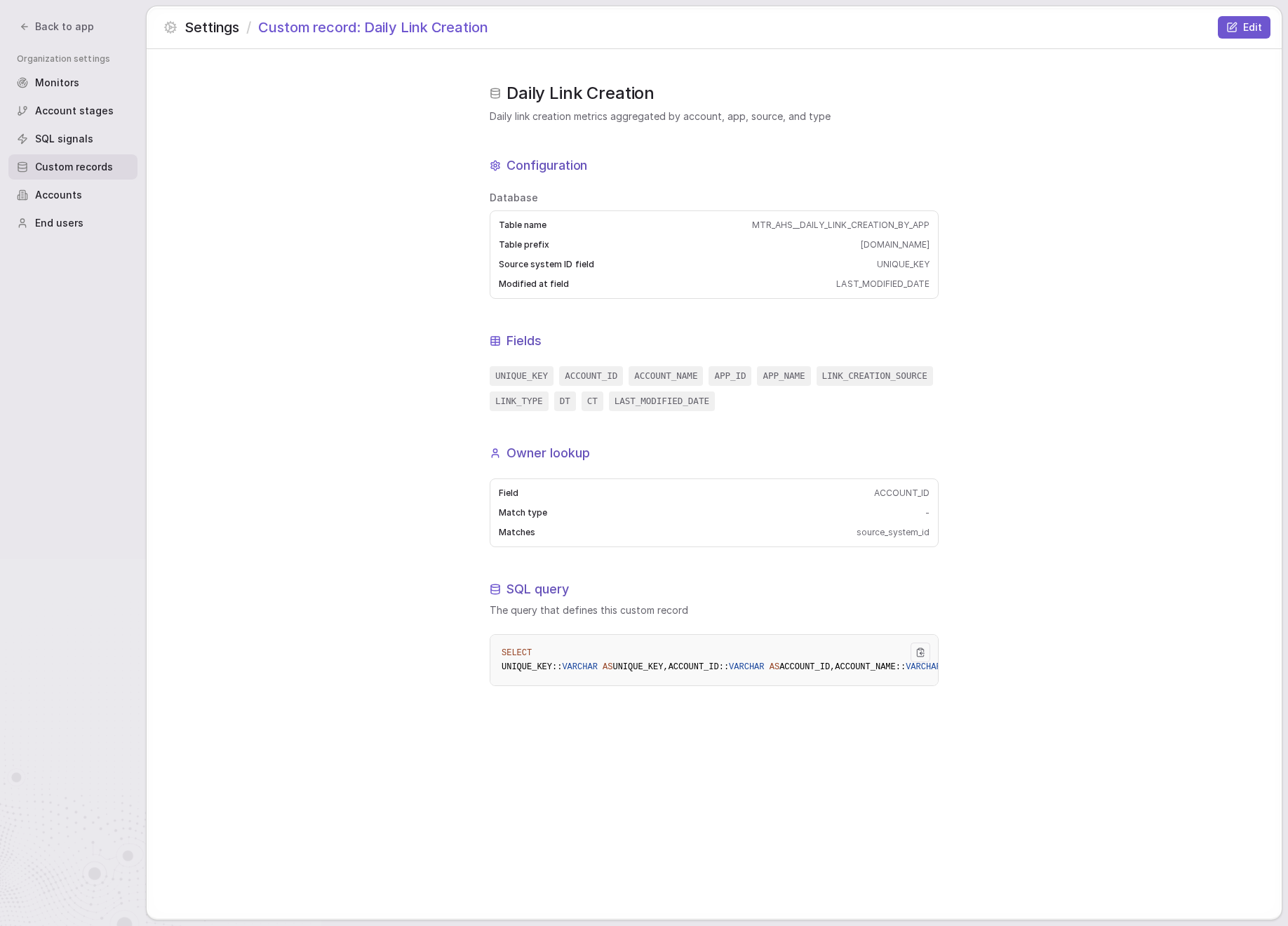
click at [85, 197] on div "Accounts" at bounding box center [73, 195] width 129 height 25
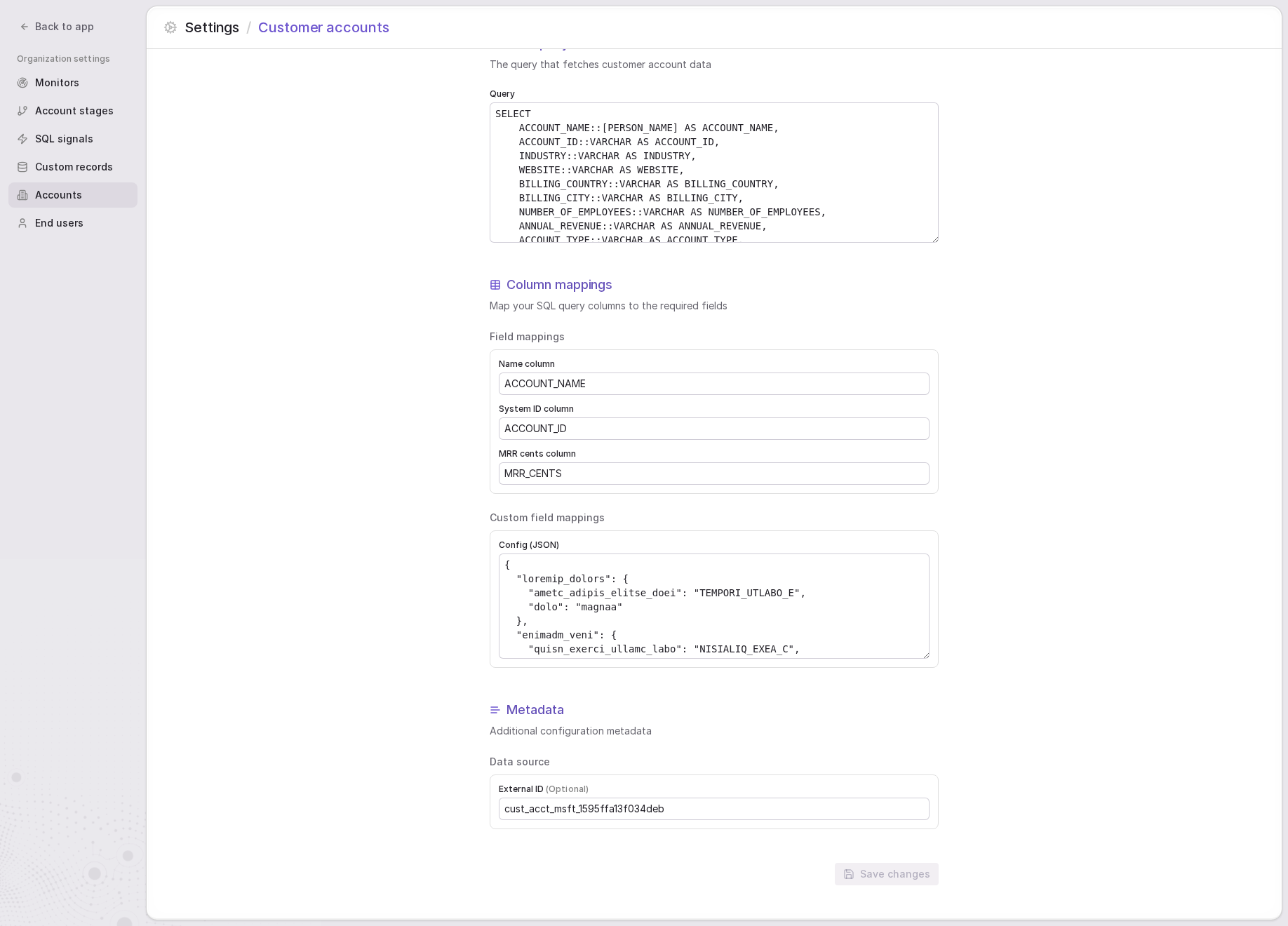
click at [1076, 488] on div "Customer accounts configuration Configure how customer account data is mapped a…" at bounding box center [714, 423] width 1135 height 992
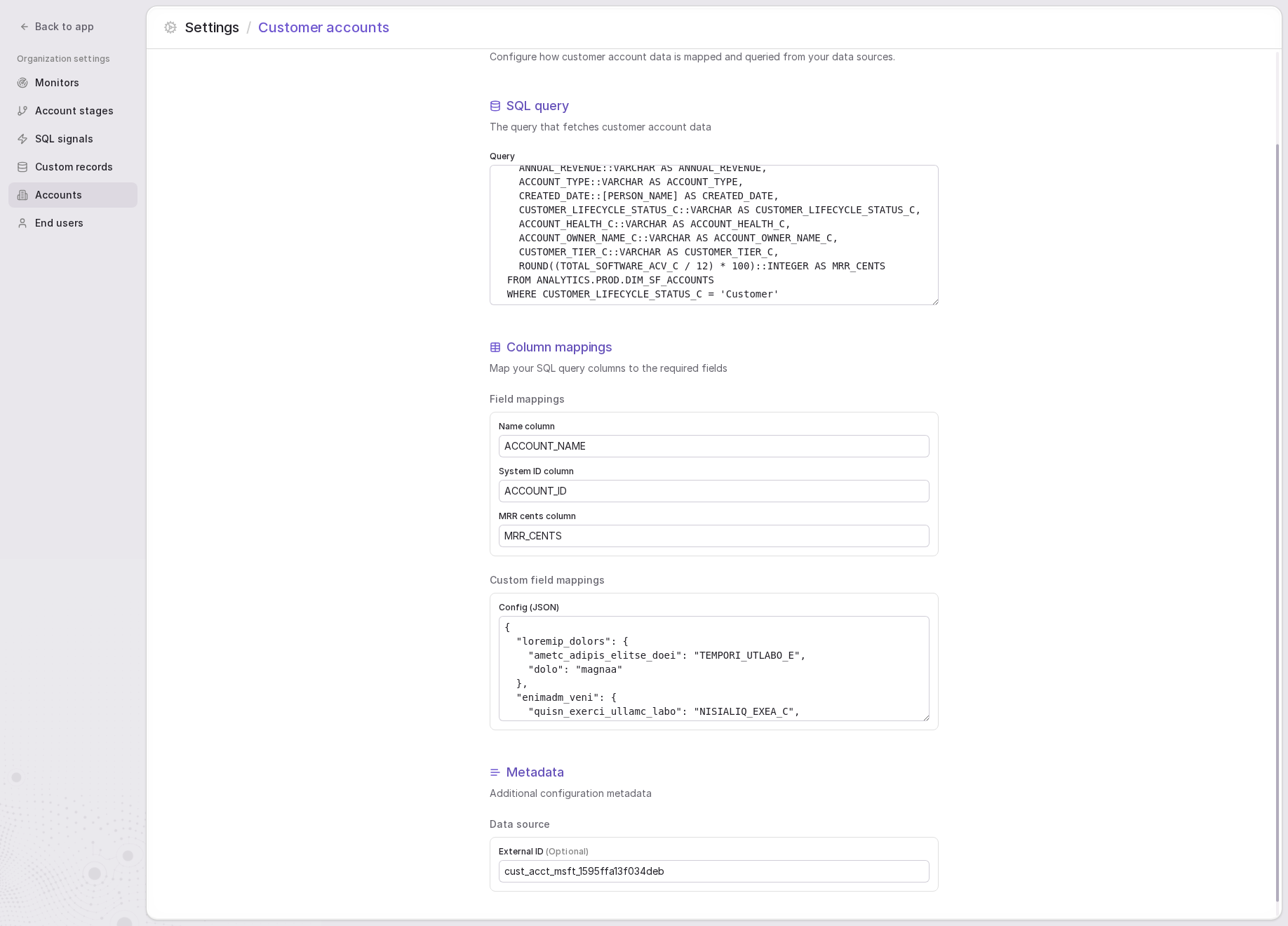
scroll to position [113, 0]
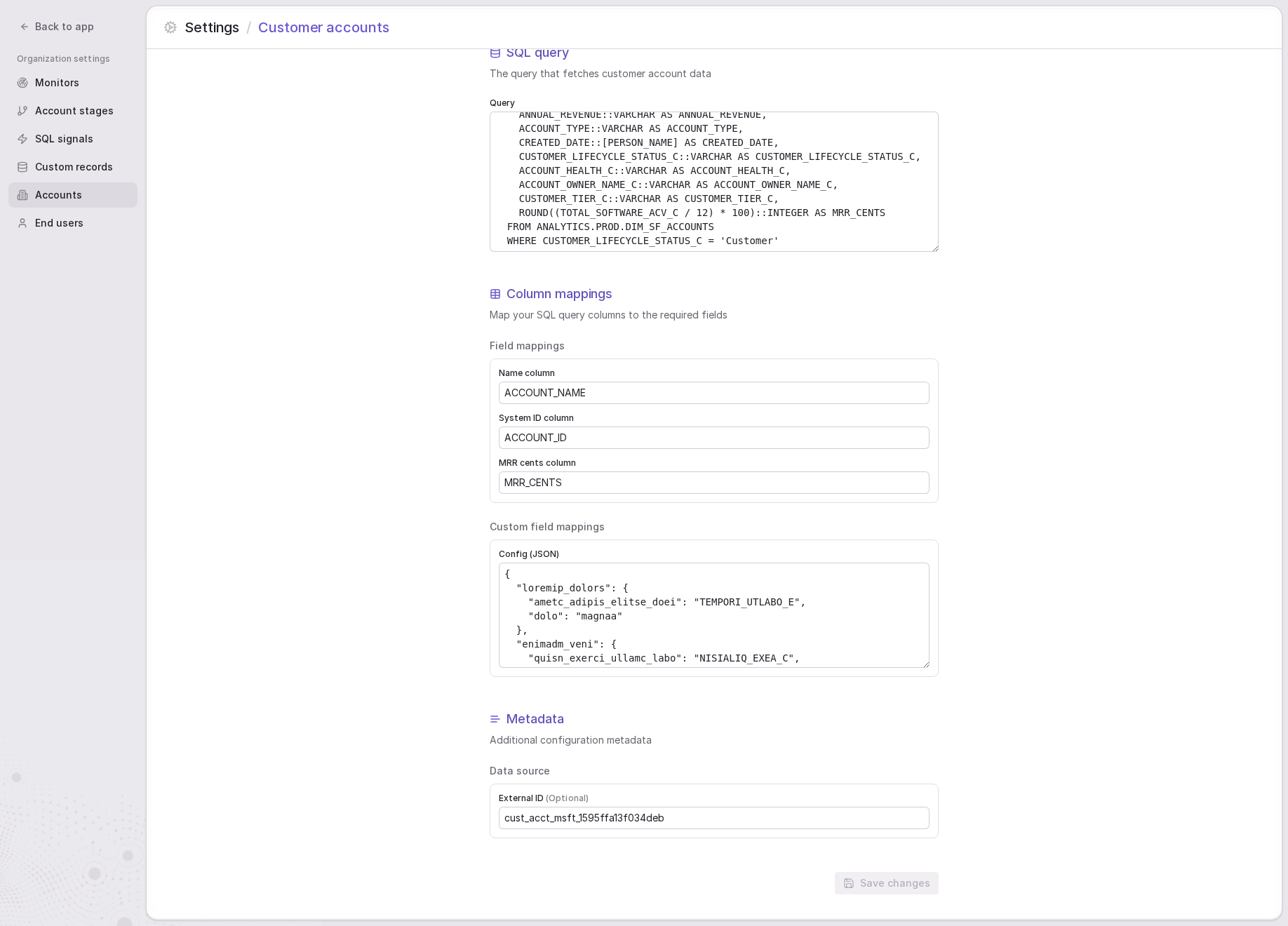
click at [28, 24] on icon at bounding box center [24, 27] width 10 height 10
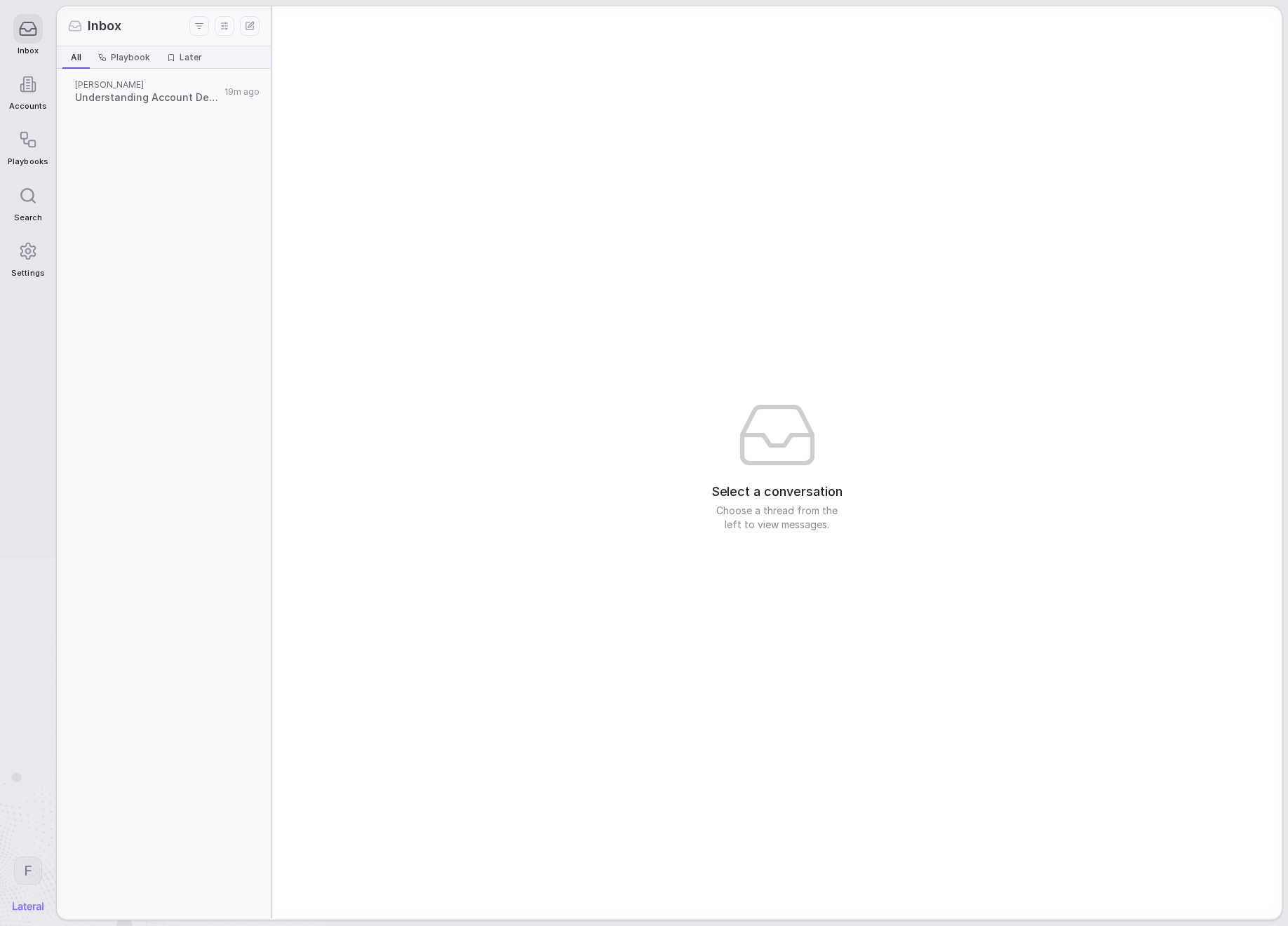
click at [115, 96] on span "Understanding Account Details and Requirements" at bounding box center [147, 97] width 145 height 14
